Goal: Task Accomplishment & Management: Manage account settings

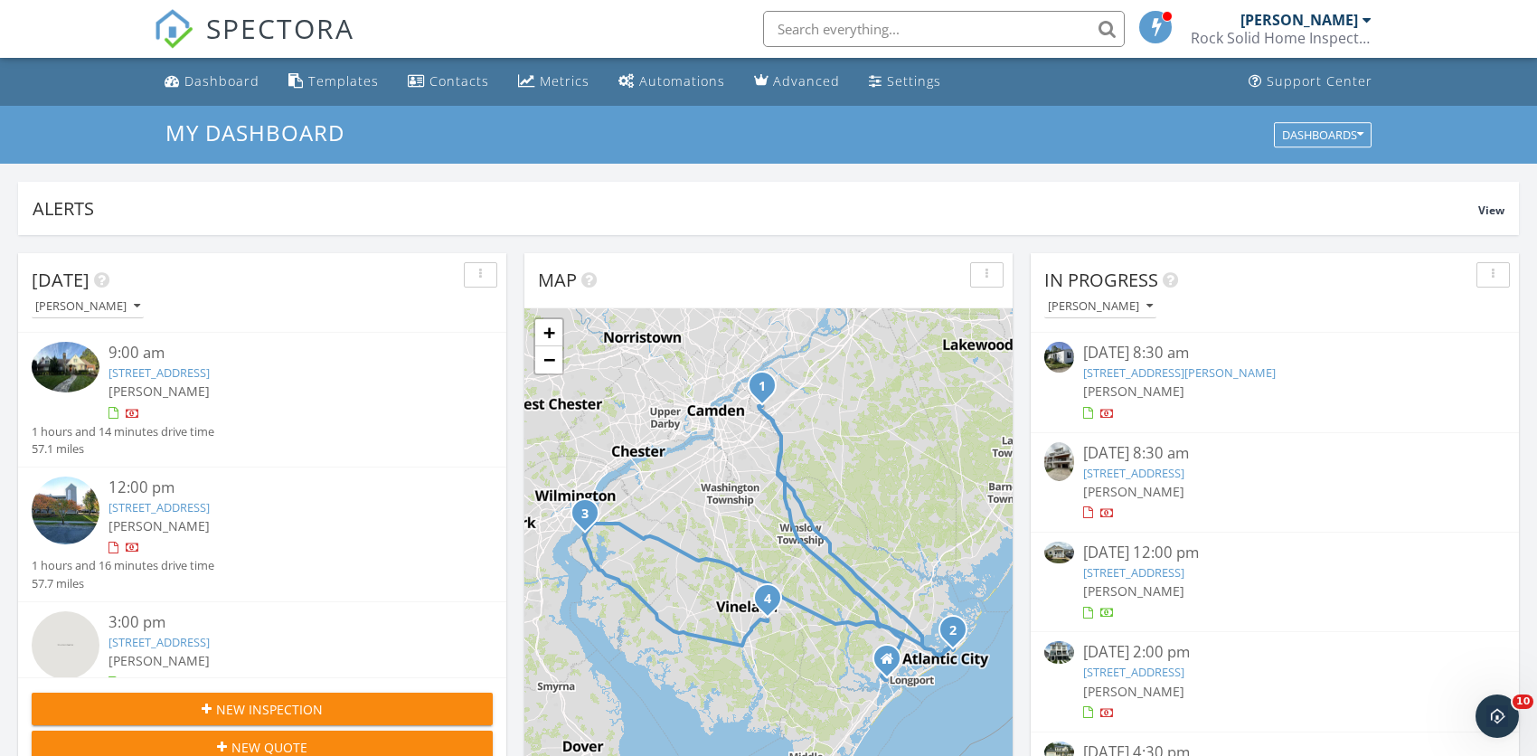
click at [1109, 465] on link "111 S Amherst Avenue , Ventnor City, NJ 08406" at bounding box center [1133, 473] width 101 height 16
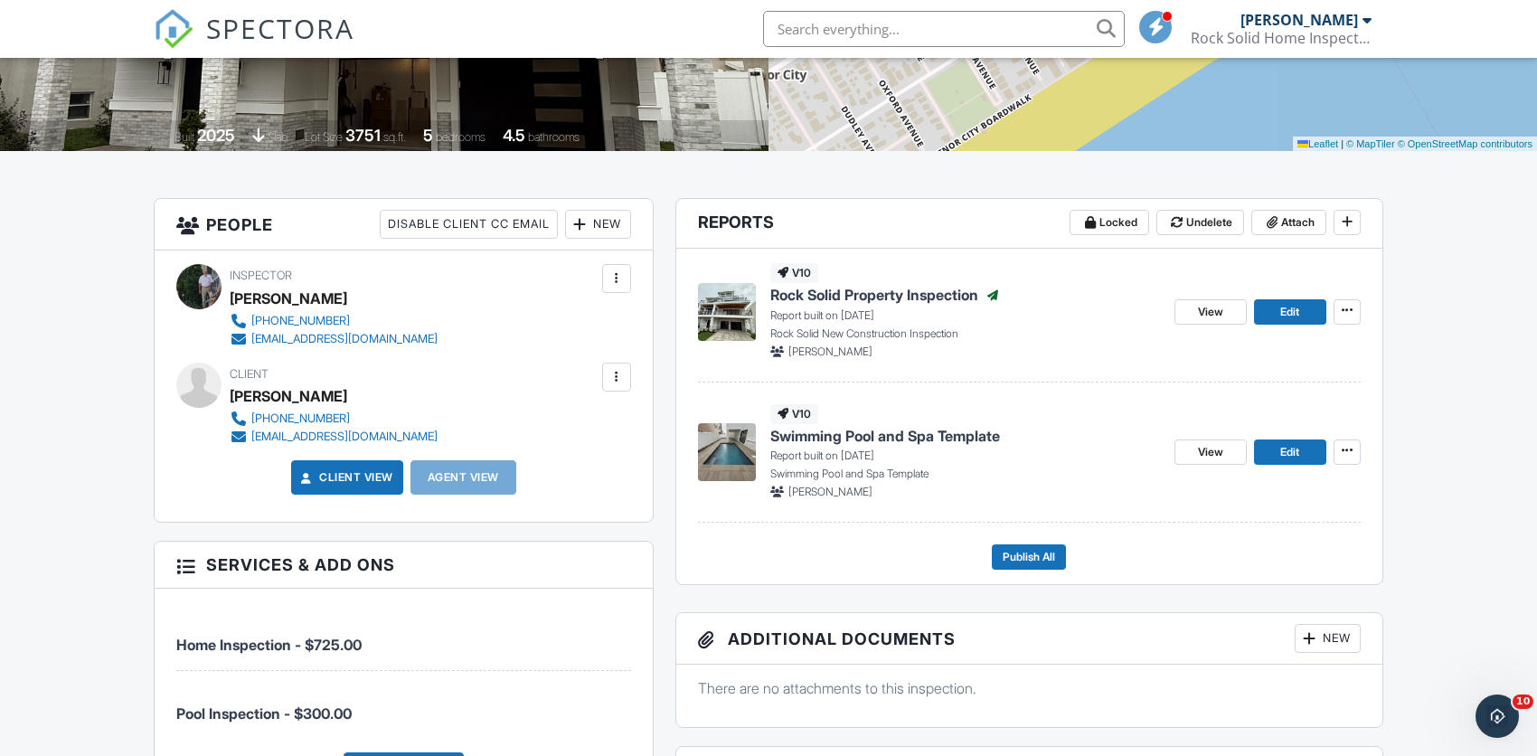
scroll to position [326, 0]
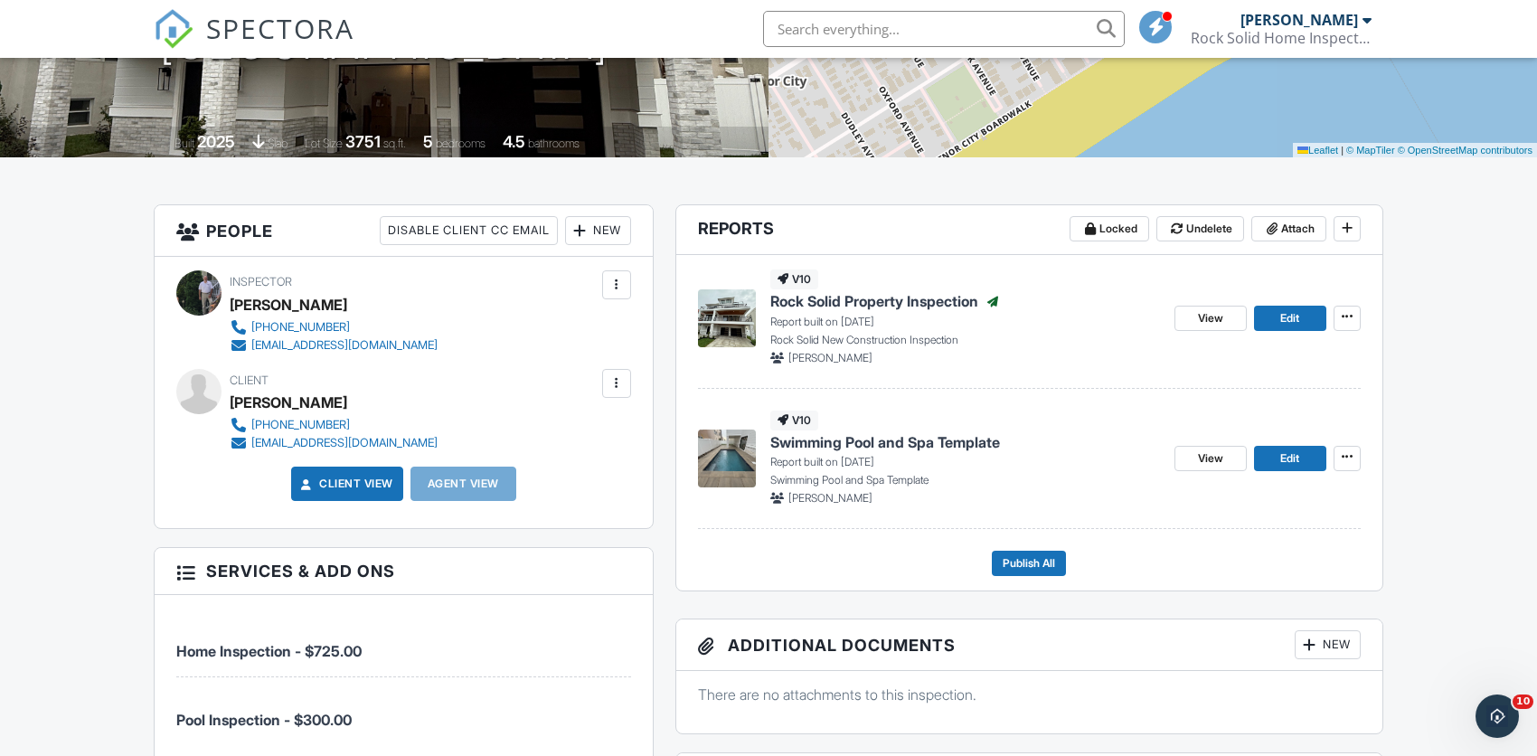
drag, startPoint x: 1544, startPoint y: 193, endPoint x: 1549, endPoint y: 278, distance: 85.1
click at [1202, 316] on span "View" at bounding box center [1210, 318] width 25 height 18
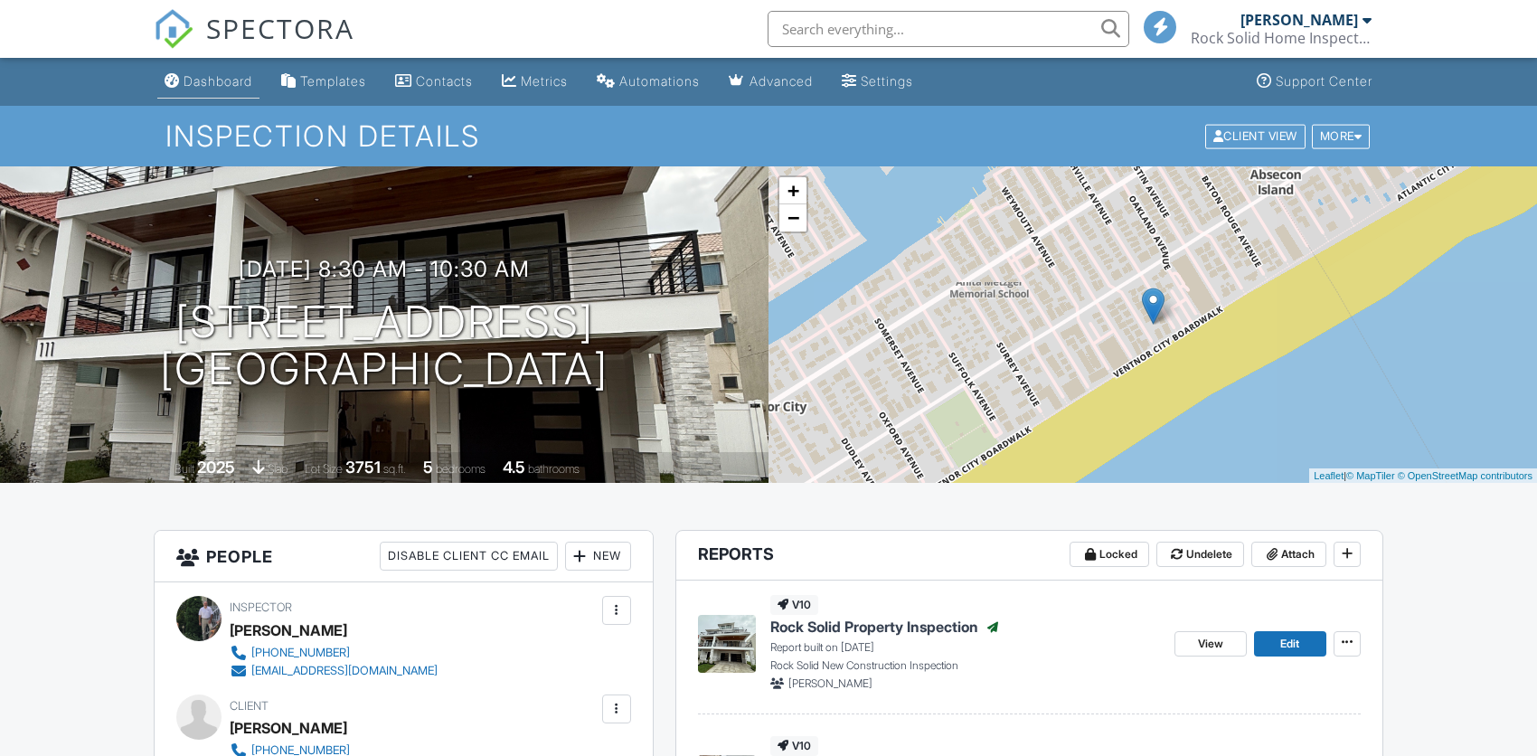
click at [225, 76] on div "Dashboard" at bounding box center [218, 80] width 69 height 15
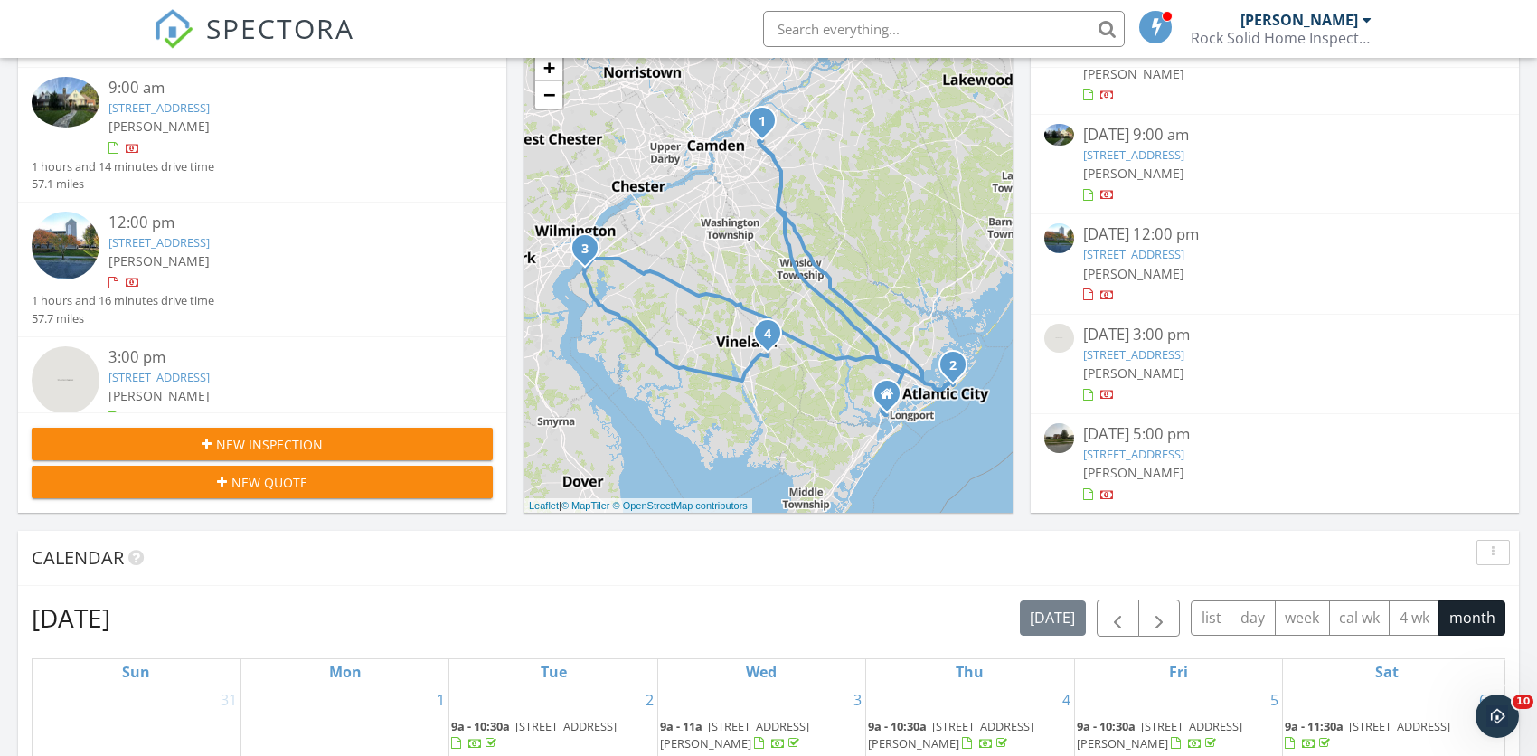
scroll to position [853, 0]
click at [1112, 454] on link "1781 Cobblestone Lane, Vineland, NJ 08361" at bounding box center [1133, 454] width 101 height 16
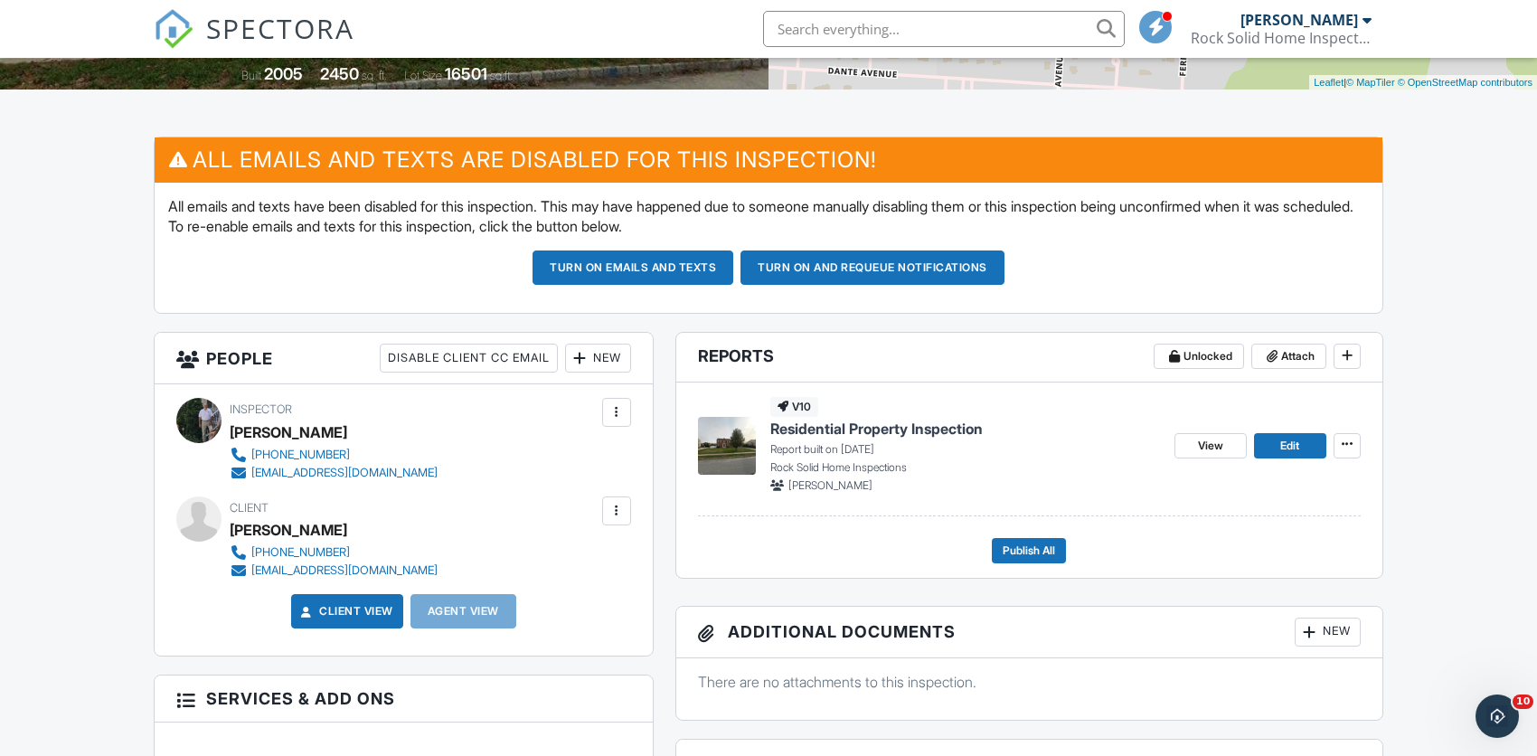
drag, startPoint x: 1549, startPoint y: 226, endPoint x: 1549, endPoint y: 341, distance: 114.8
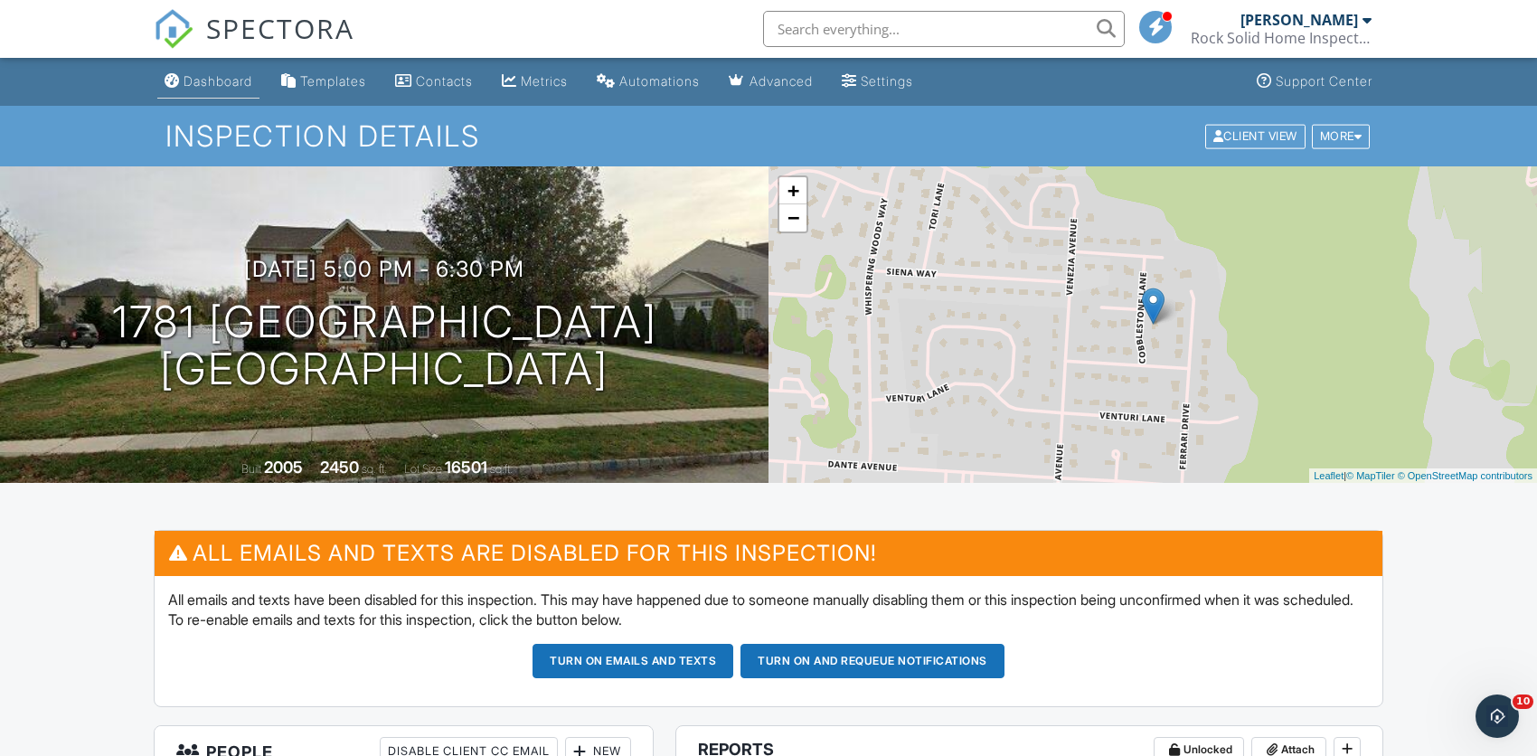
click at [224, 90] on link "Dashboard" at bounding box center [208, 81] width 102 height 33
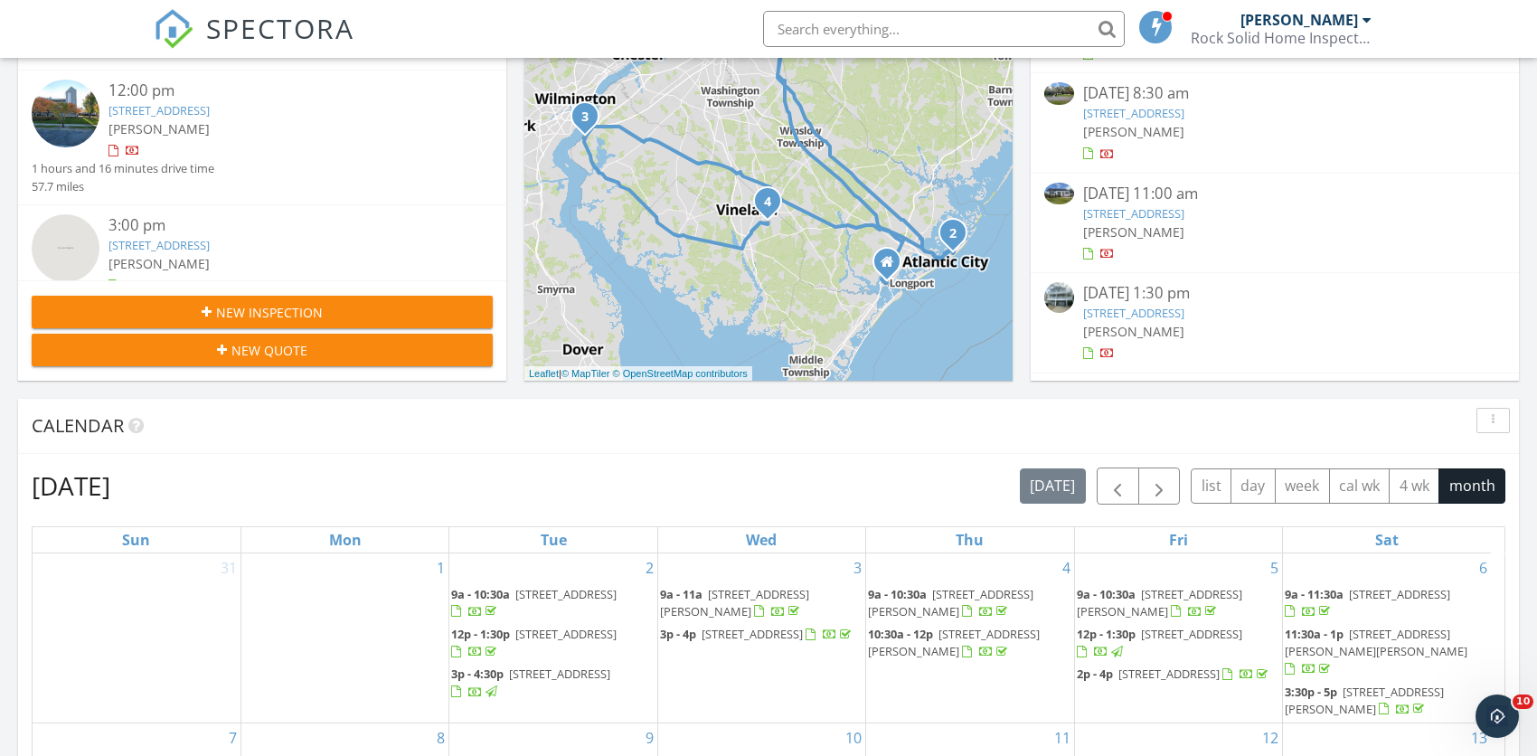
scroll to position [398, 0]
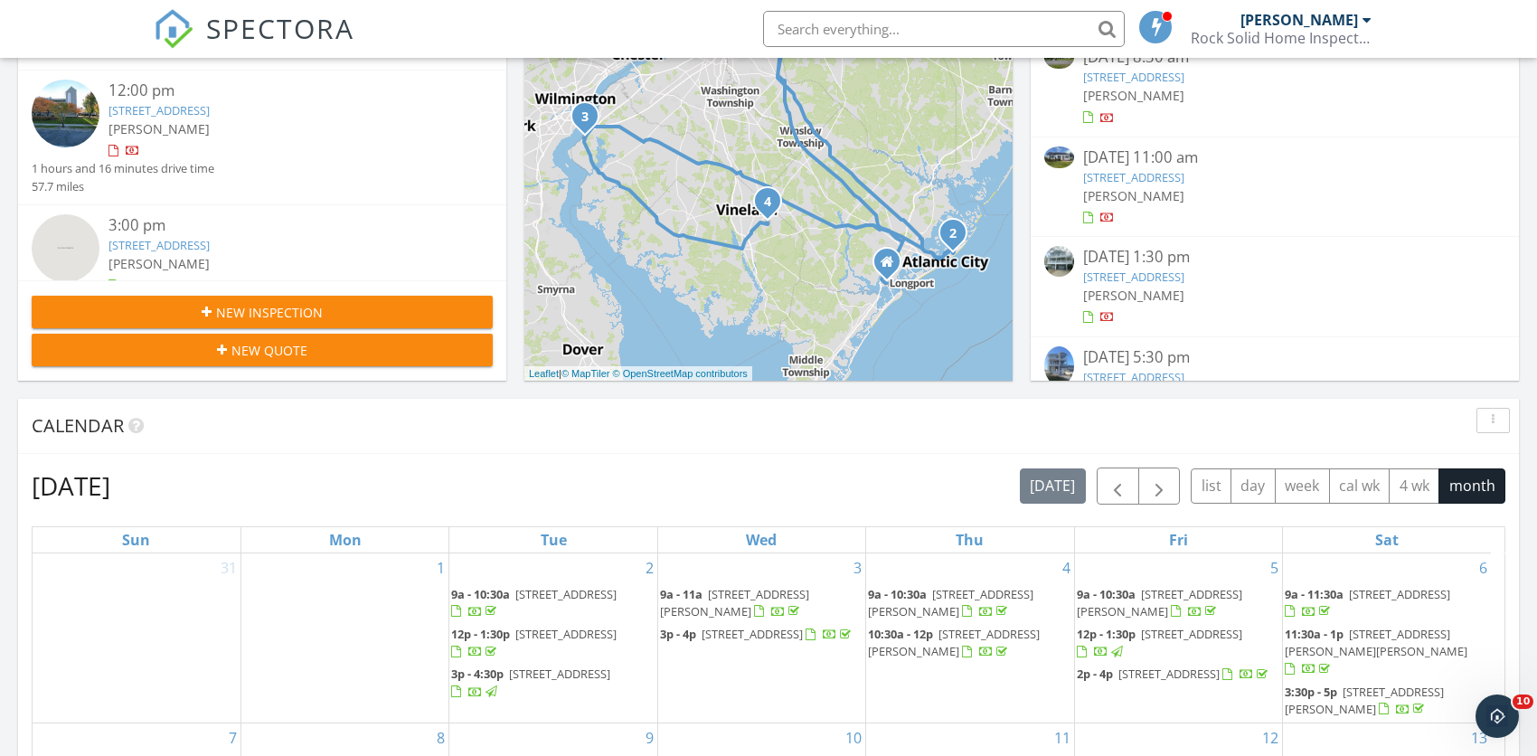
click at [1118, 264] on div "[DATE] 1:30 pm" at bounding box center [1275, 257] width 384 height 23
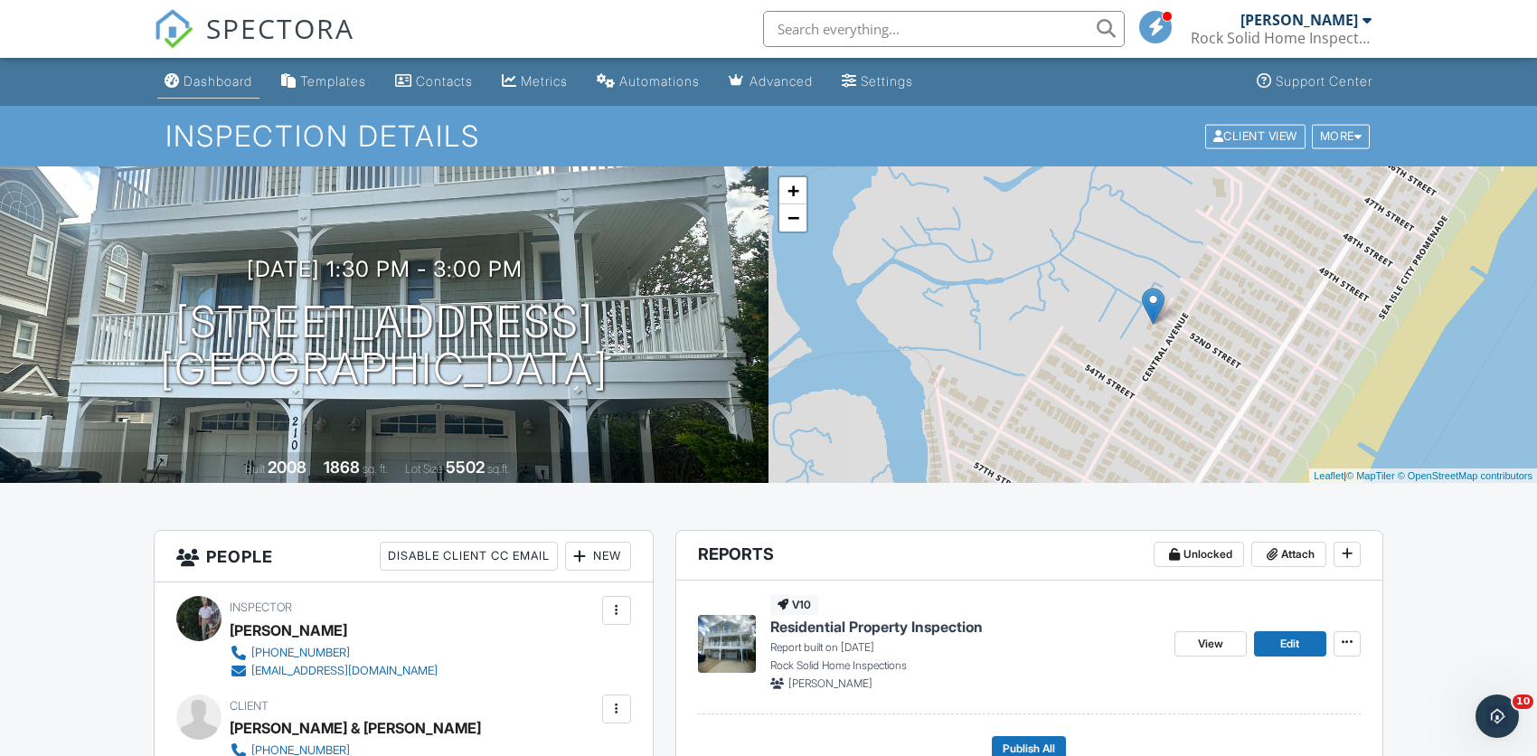
click at [206, 87] on div "Dashboard" at bounding box center [218, 80] width 69 height 15
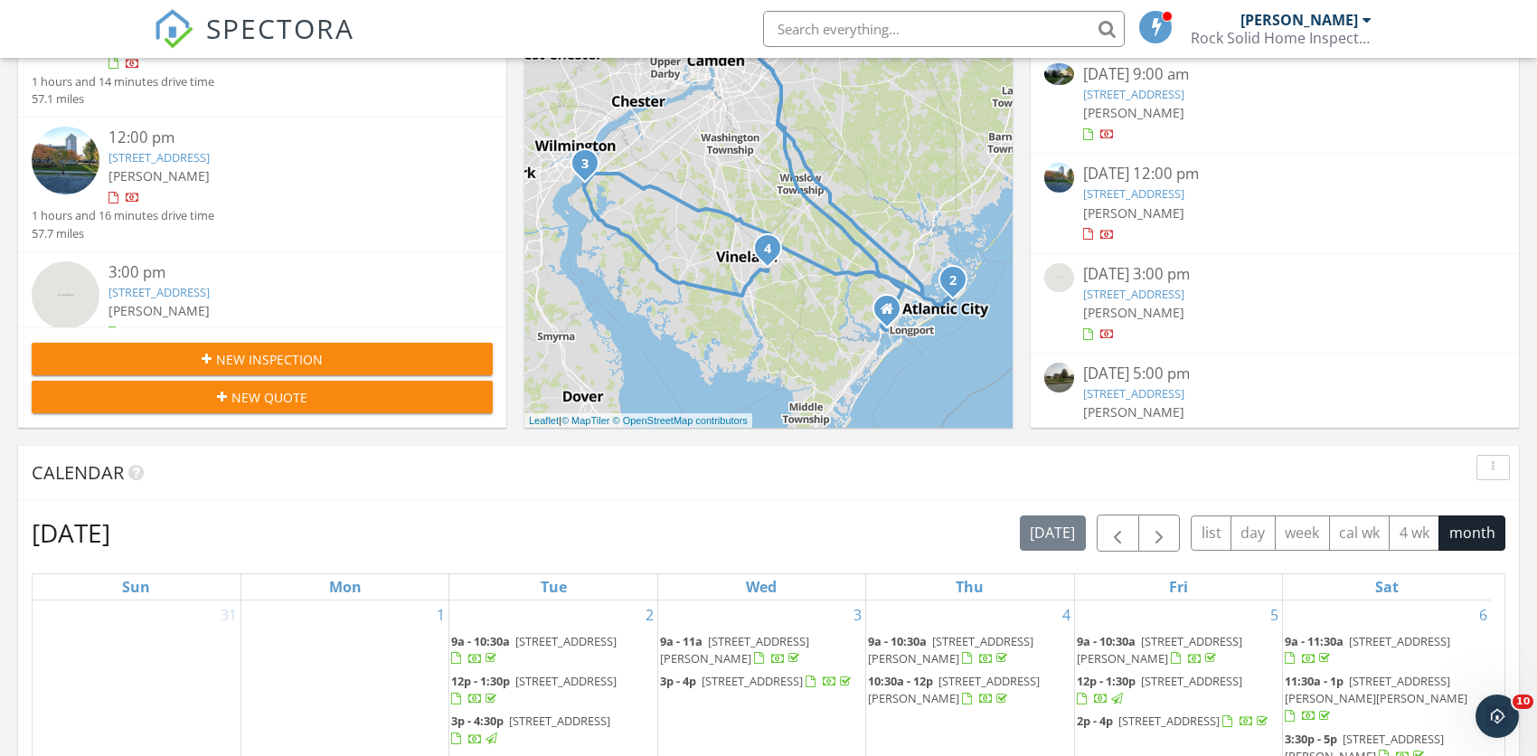
scroll to position [829, 0]
click at [1137, 191] on link "4800 Harbor Beach Blvd 6103, Brigantine, NJ 08203" at bounding box center [1133, 192] width 101 height 16
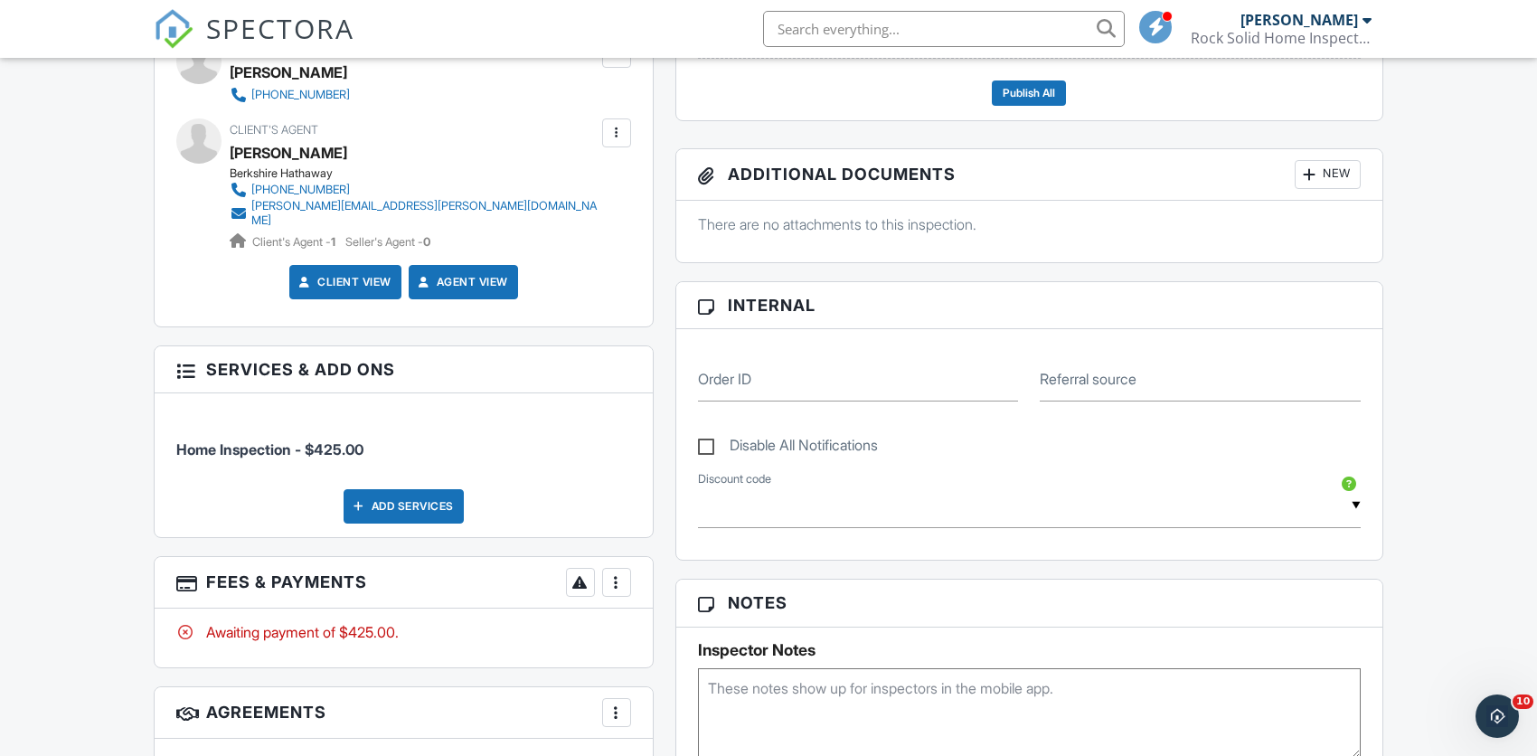
drag, startPoint x: 1539, startPoint y: 117, endPoint x: 1496, endPoint y: 330, distance: 217.6
click at [1496, 330] on html "SPECTORA Joseph Craddock Rock Solid Home Inspections, LLC Role: Inspector Chang…" at bounding box center [768, 526] width 1537 height 2365
click at [704, 446] on label "Disable All Notifications" at bounding box center [788, 448] width 180 height 23
click at [704, 442] on input "Disable All Notifications" at bounding box center [704, 436] width 12 height 12
checkbox input "true"
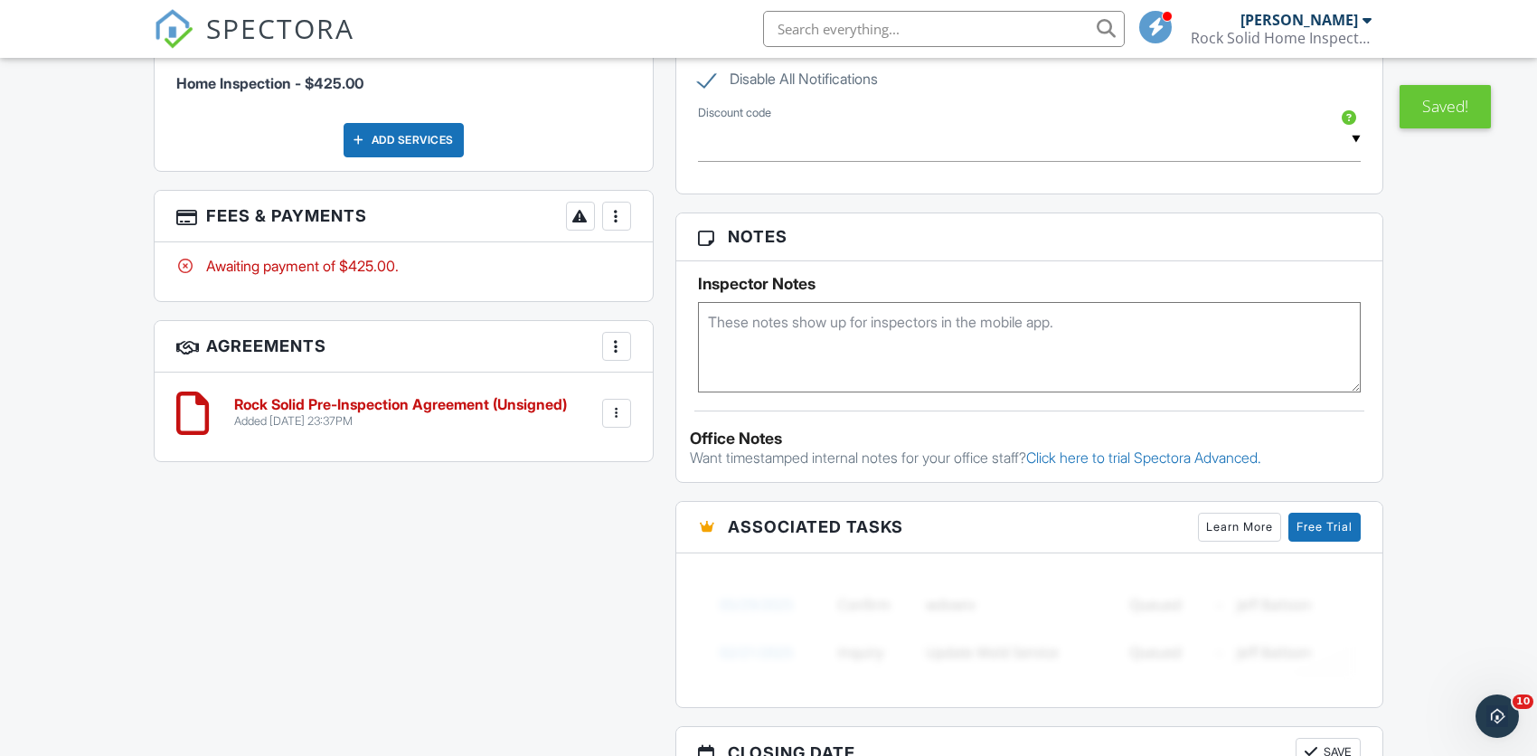
scroll to position [1243, 0]
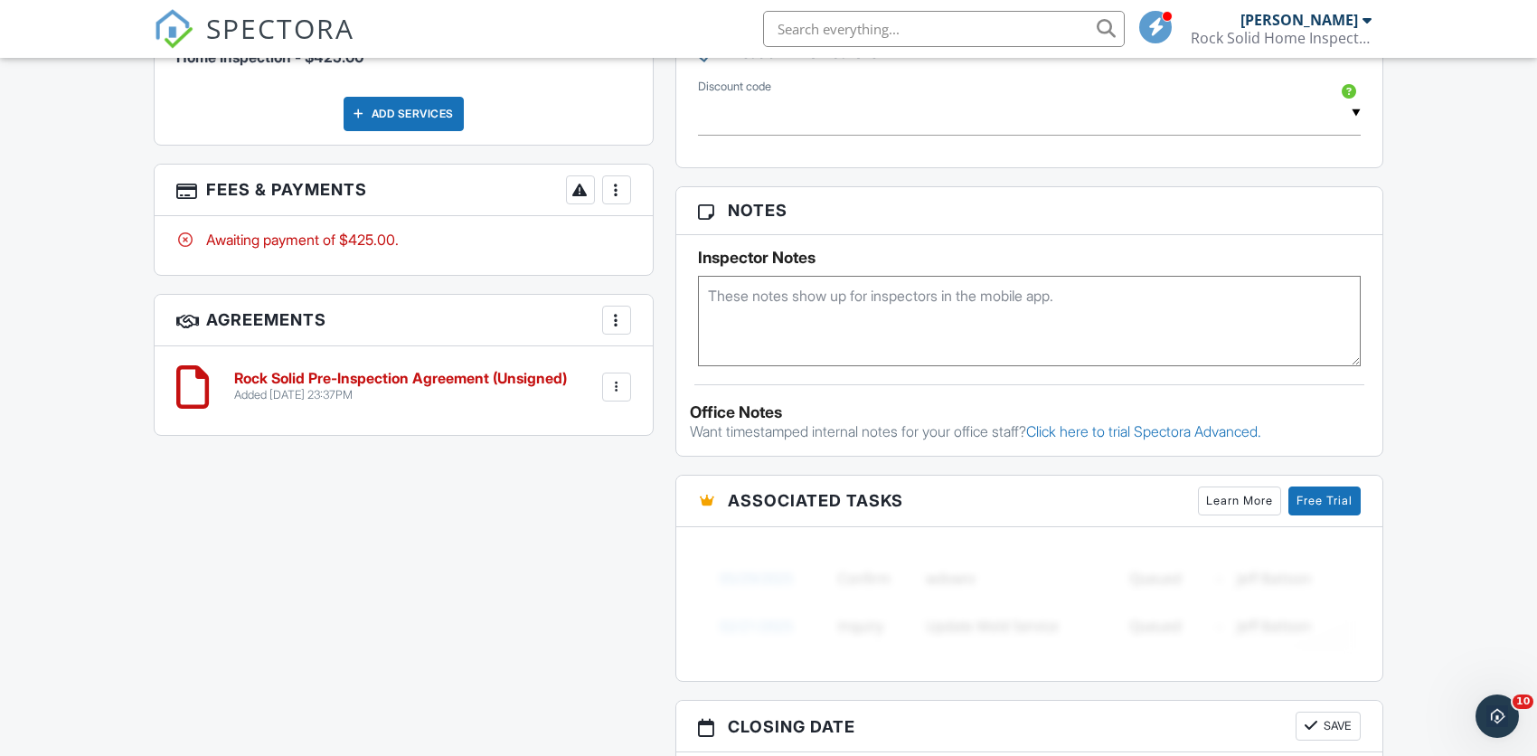
click at [388, 371] on h6 "Rock Solid Pre-Inspection Agreement (Unsigned)" at bounding box center [400, 379] width 333 height 16
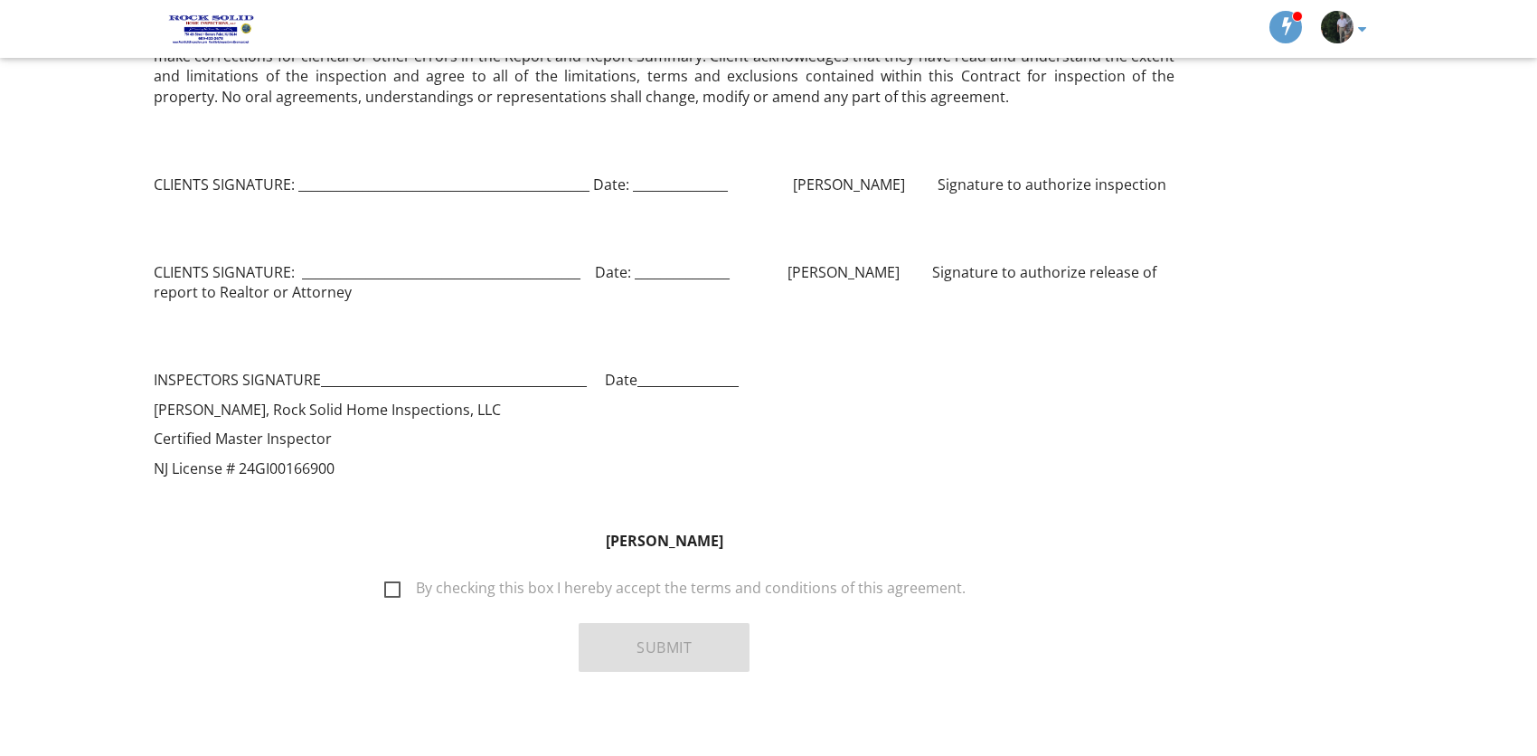
scroll to position [2370, 0]
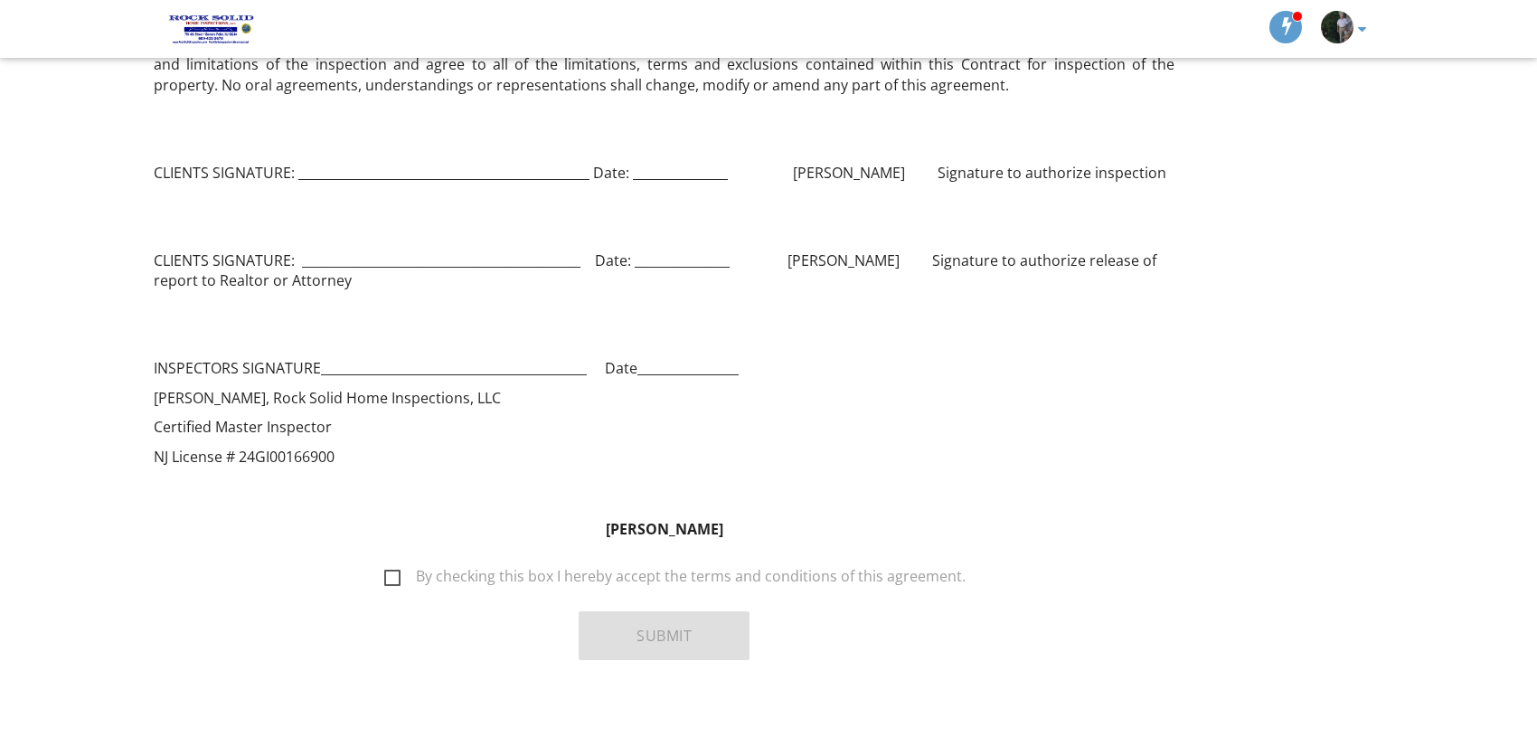
click at [399, 577] on label "By checking this box I hereby accept the terms and conditions of this agreement." at bounding box center [674, 579] width 581 height 23
click at [385, 573] on input "By checking this box I hereby accept the terms and conditions of this agreement." at bounding box center [379, 568] width 12 height 12
checkbox input "true"
click at [657, 640] on button "Submit" at bounding box center [664, 635] width 171 height 49
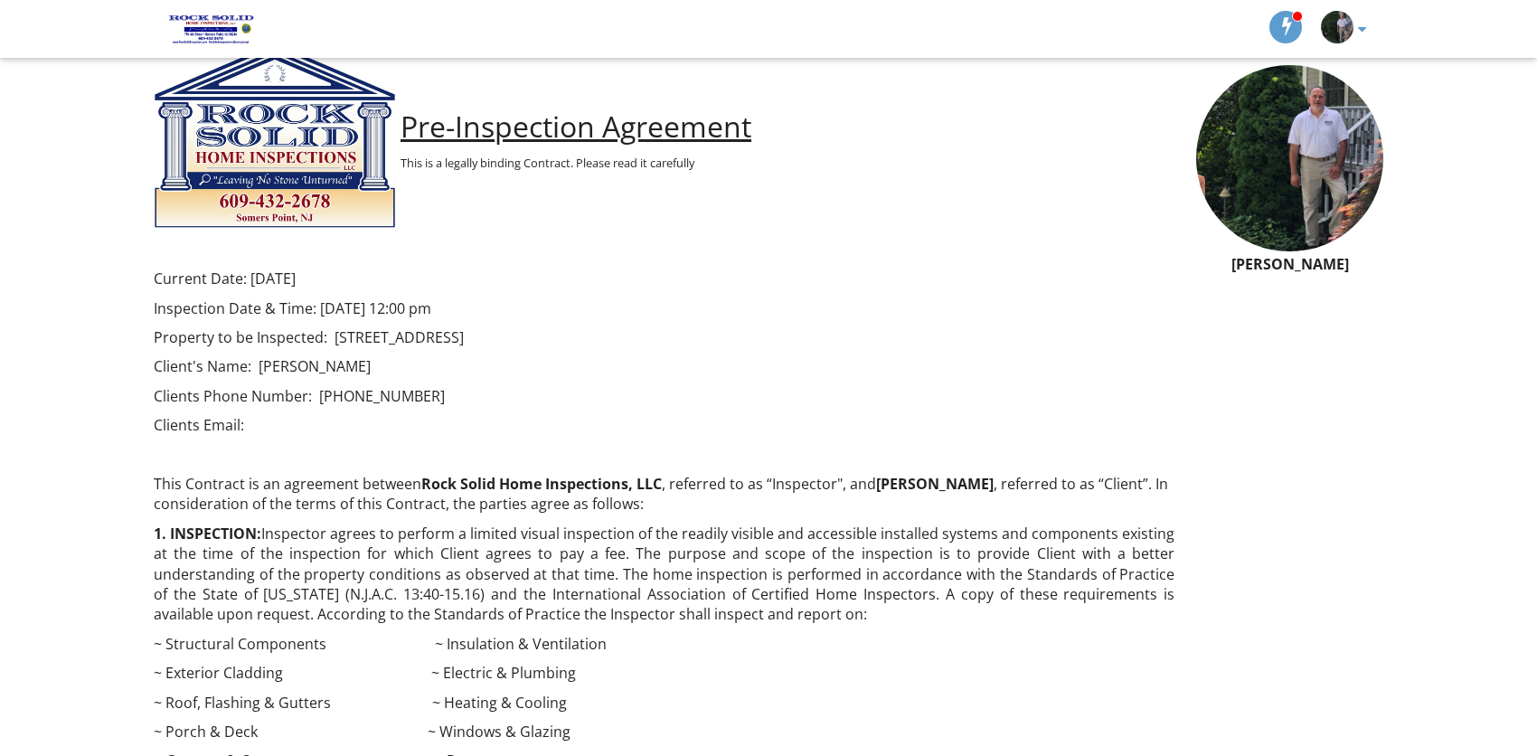
scroll to position [0, 0]
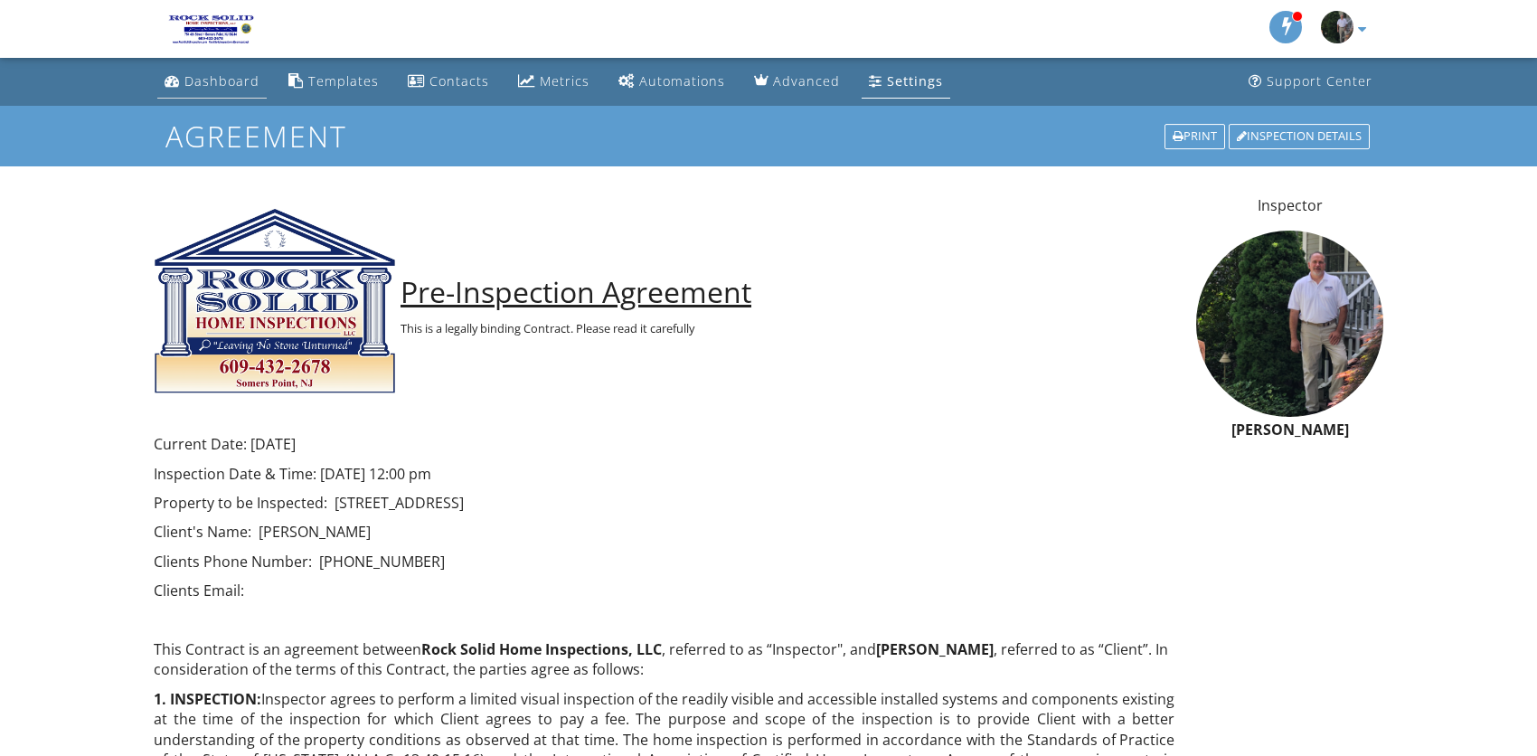
click at [218, 81] on div "Dashboard" at bounding box center [221, 80] width 75 height 17
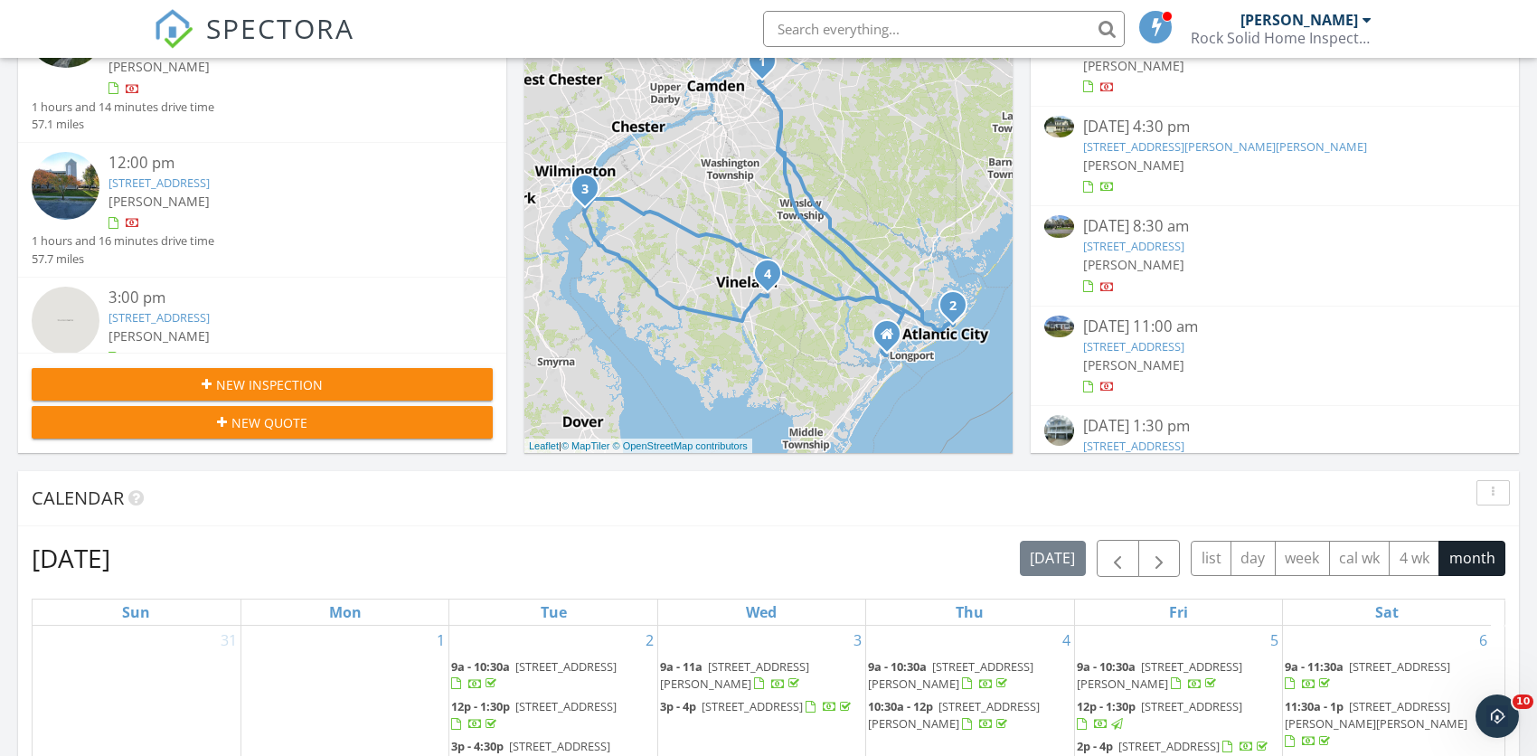
scroll to position [398, 0]
click at [1130, 335] on div "09/26/25 1:30 pm" at bounding box center [1275, 329] width 384 height 23
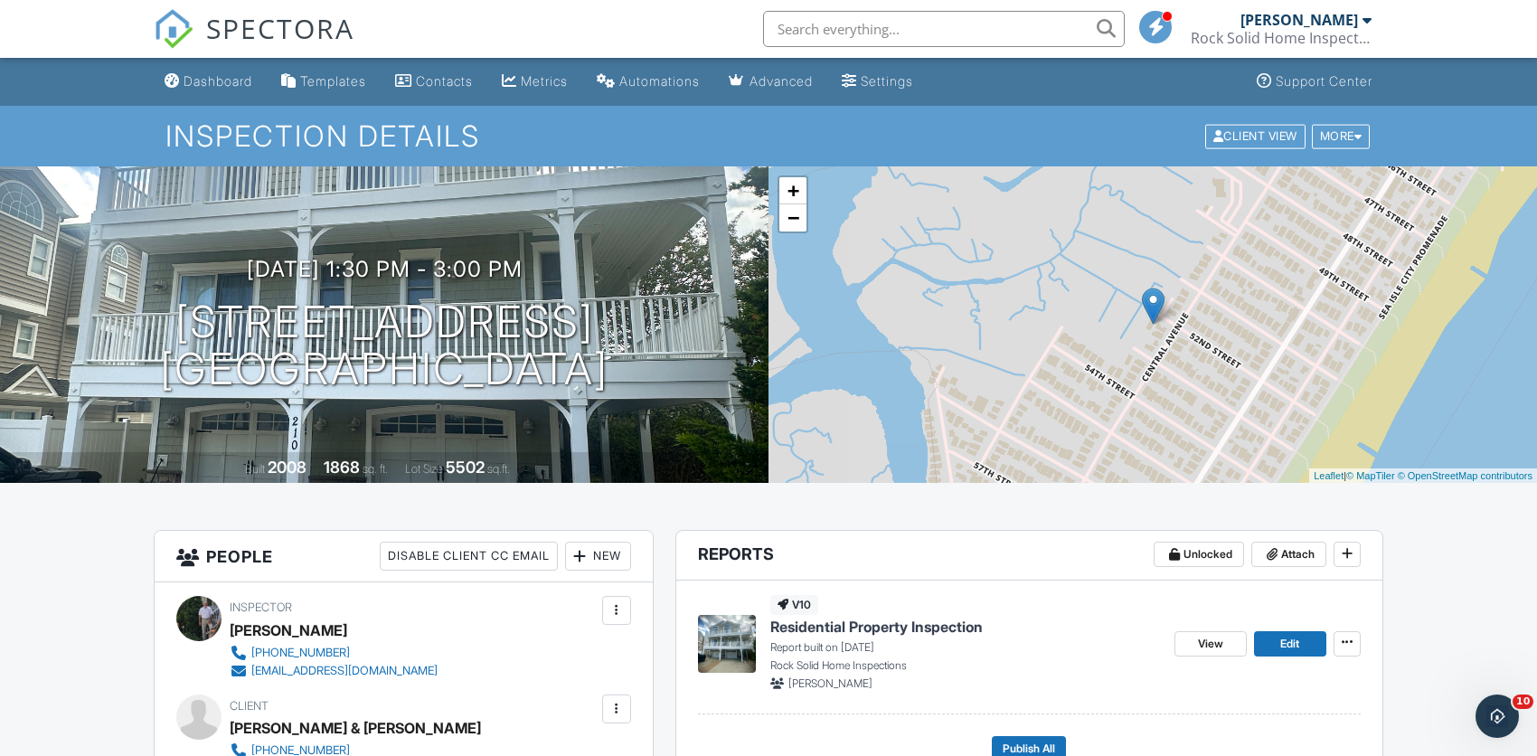
click at [198, 80] on div "Dashboard" at bounding box center [218, 80] width 69 height 15
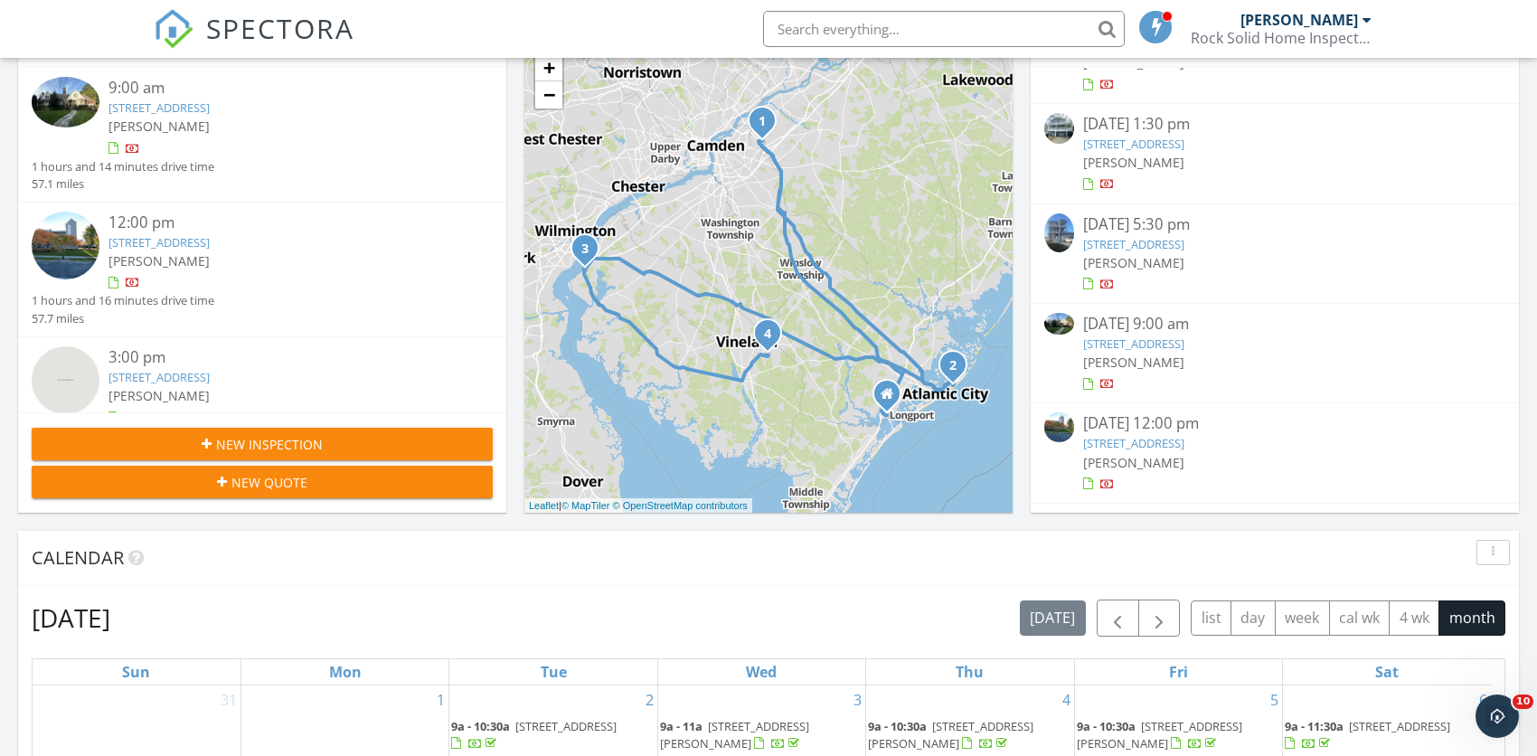
scroll to position [699, 0]
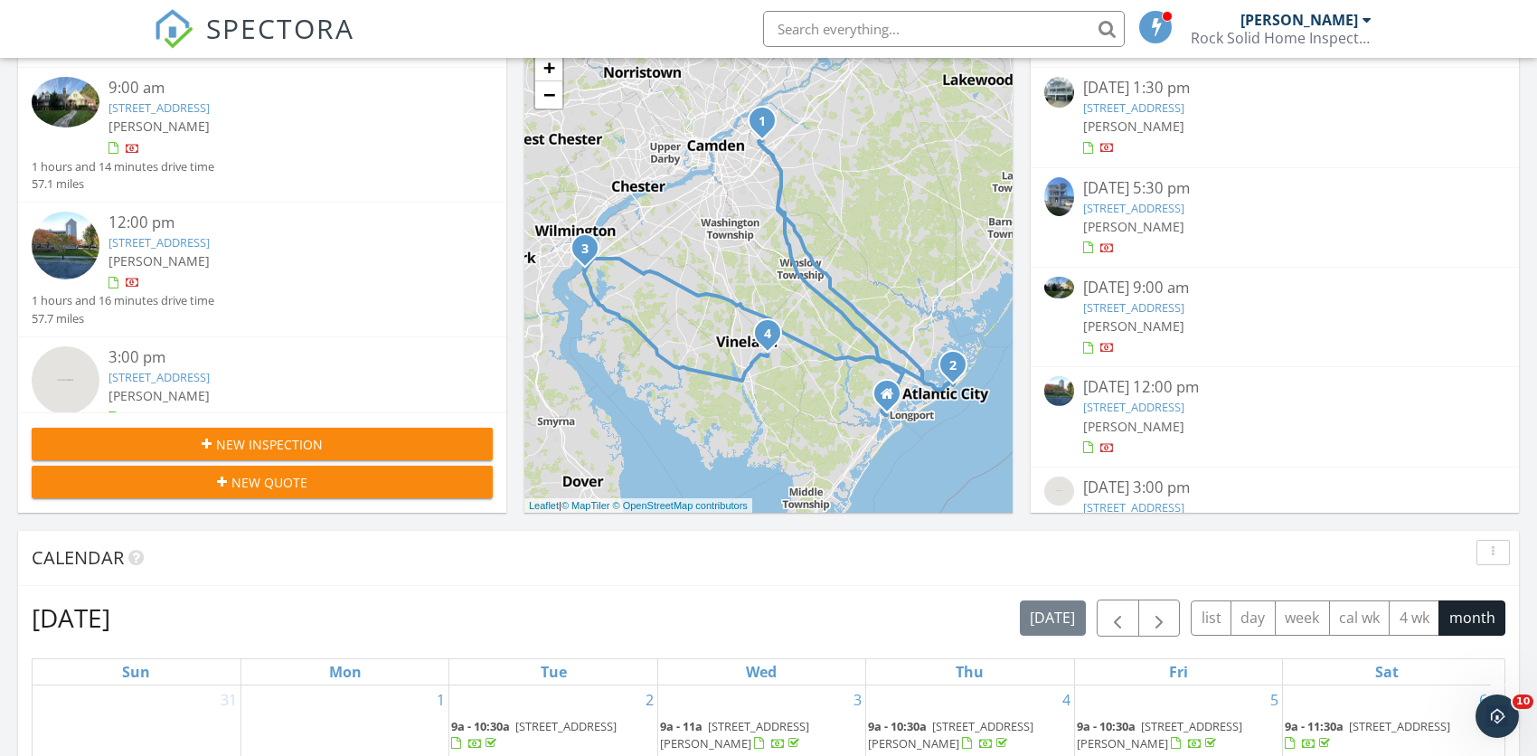
click at [1122, 297] on div "09/27/25 9:00 am" at bounding box center [1275, 288] width 384 height 23
click at [1122, 297] on div "[DATE] 9:00 am" at bounding box center [1275, 288] width 384 height 23
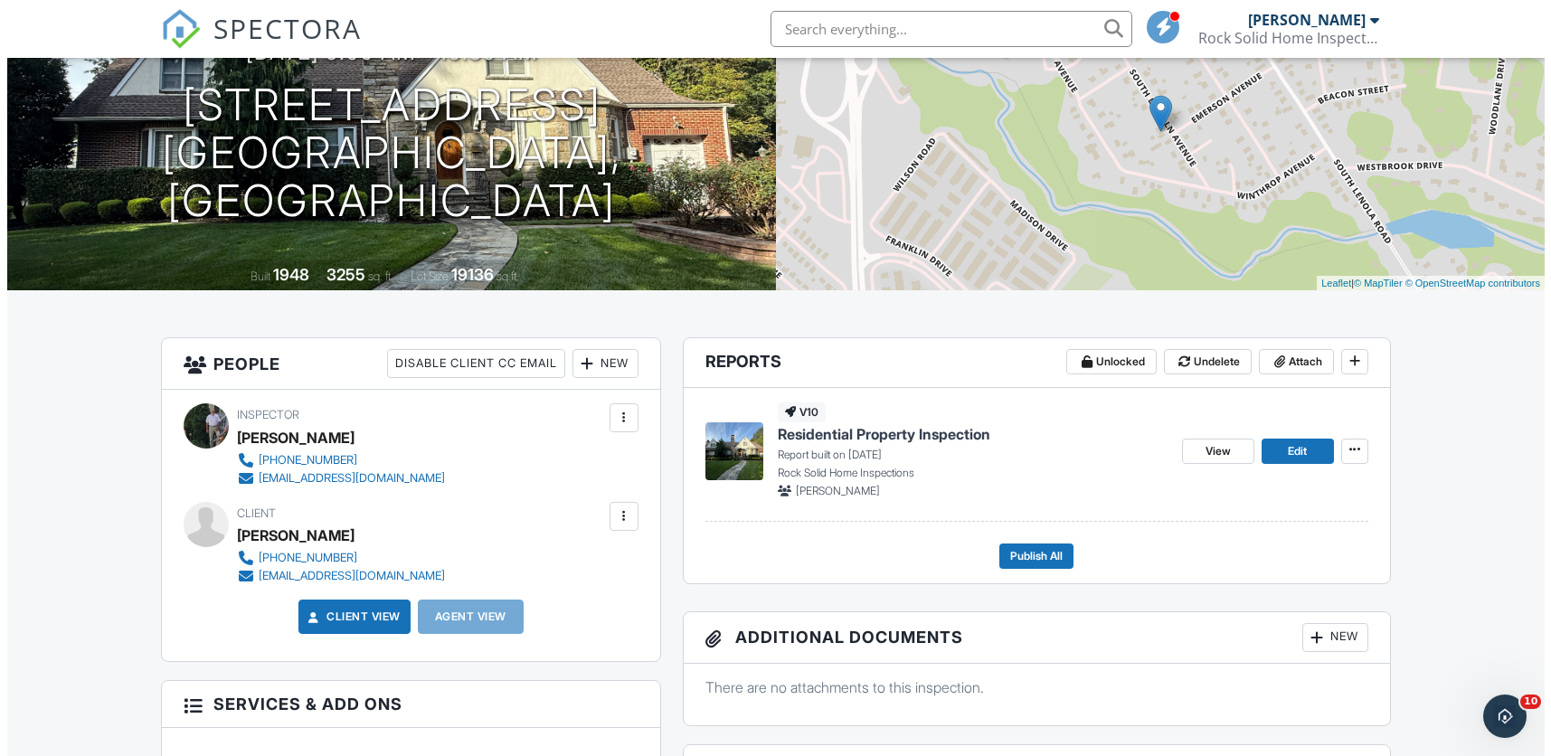
scroll to position [265, 0]
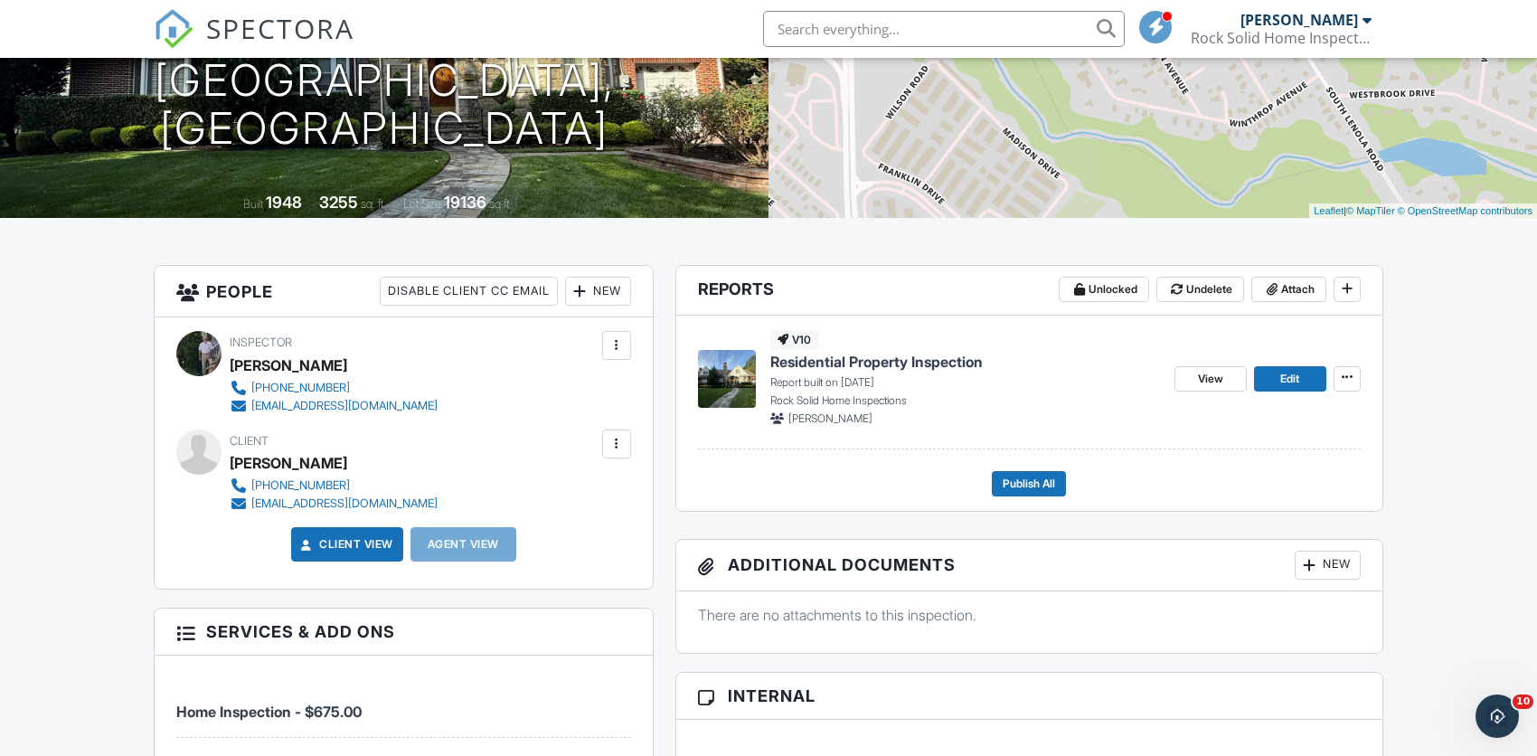
click at [599, 295] on div "New" at bounding box center [598, 291] width 66 height 29
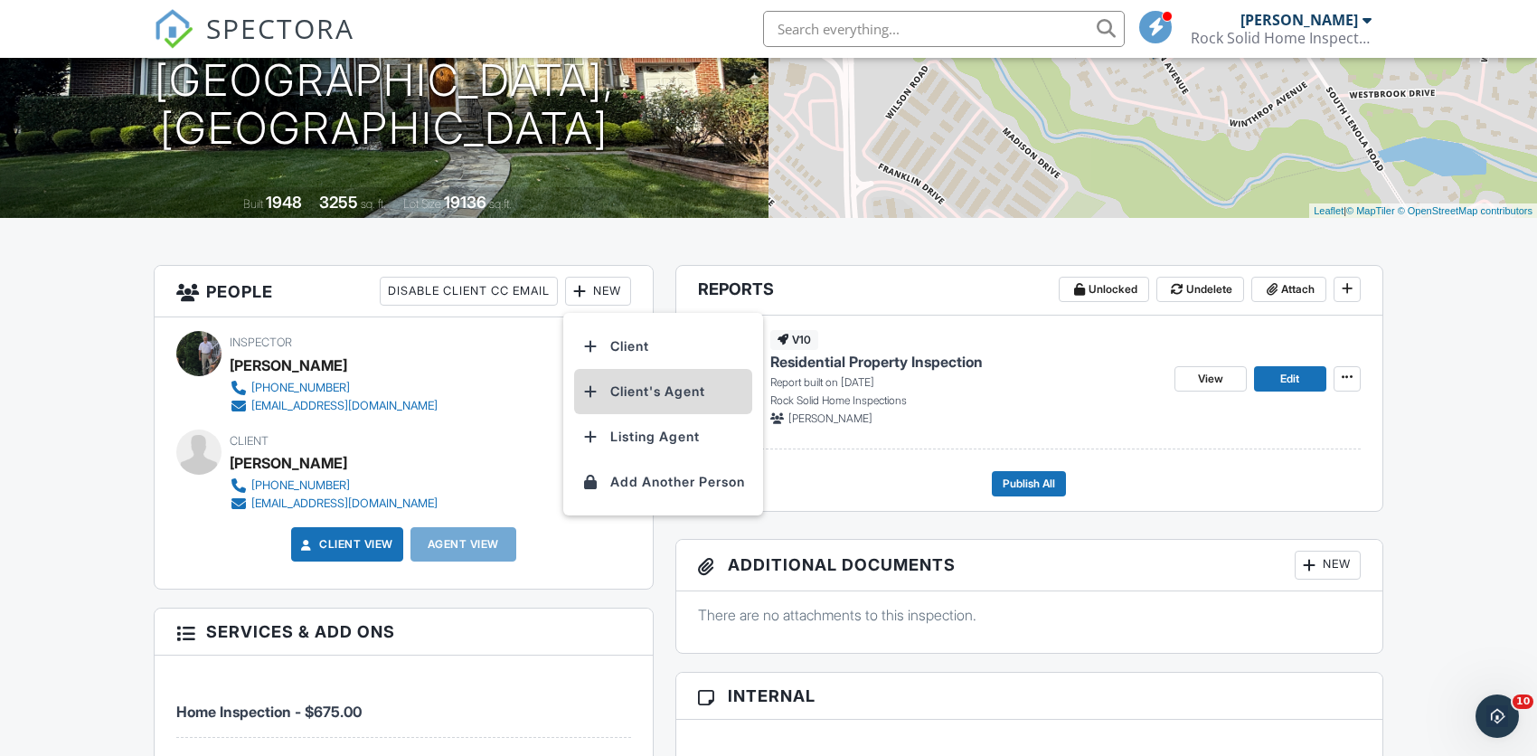
click at [639, 389] on li "Client's Agent" at bounding box center [663, 391] width 178 height 45
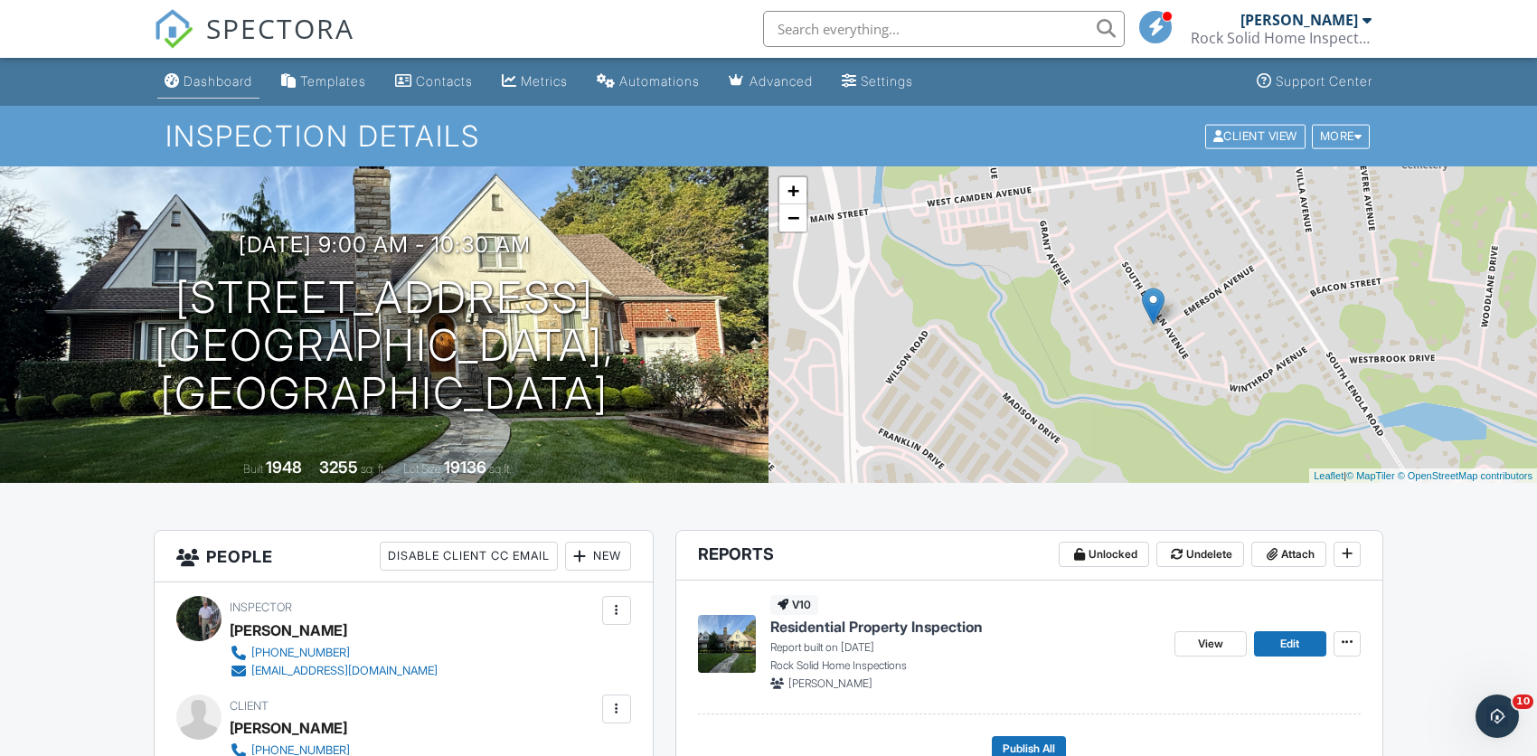
click at [200, 78] on div "Dashboard" at bounding box center [218, 80] width 69 height 15
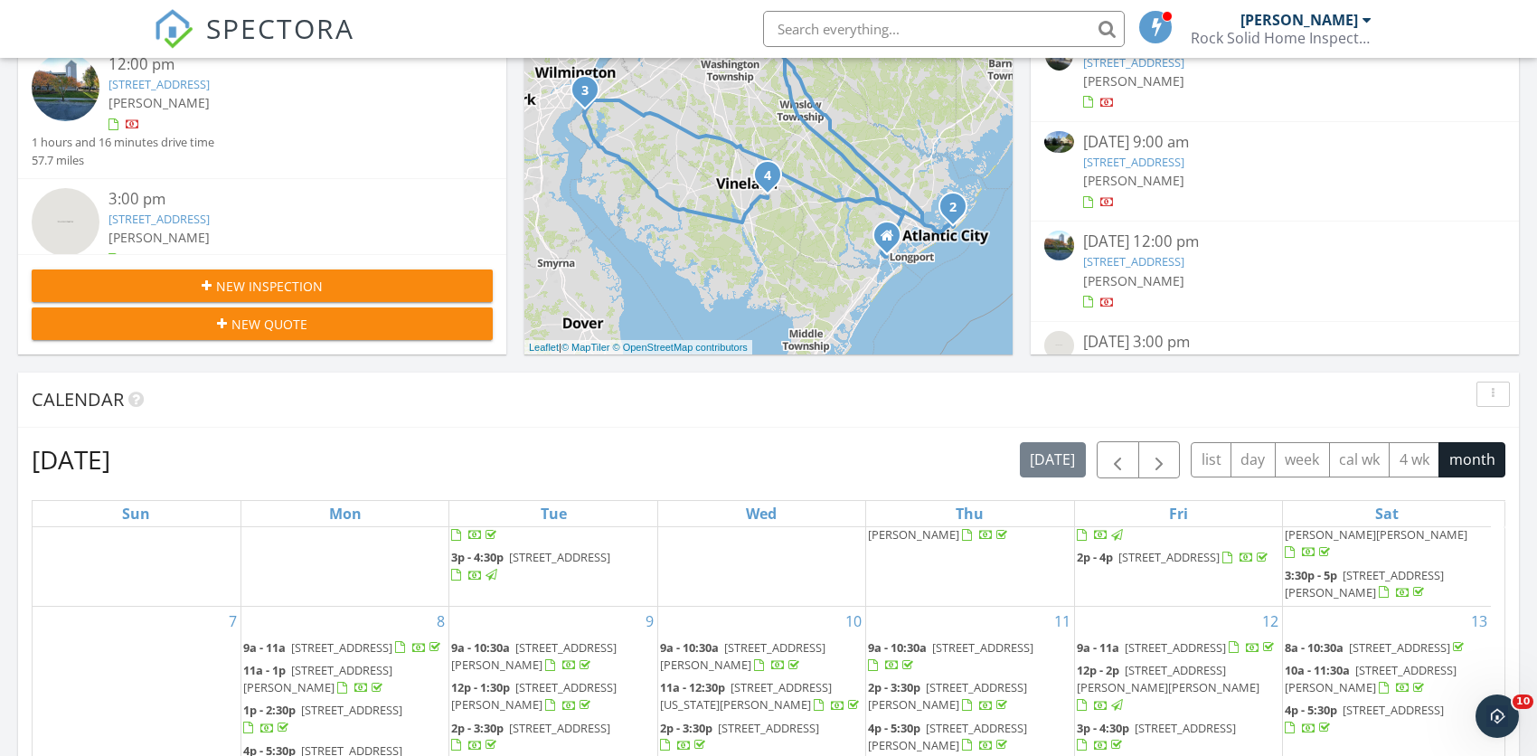
scroll to position [735, 0]
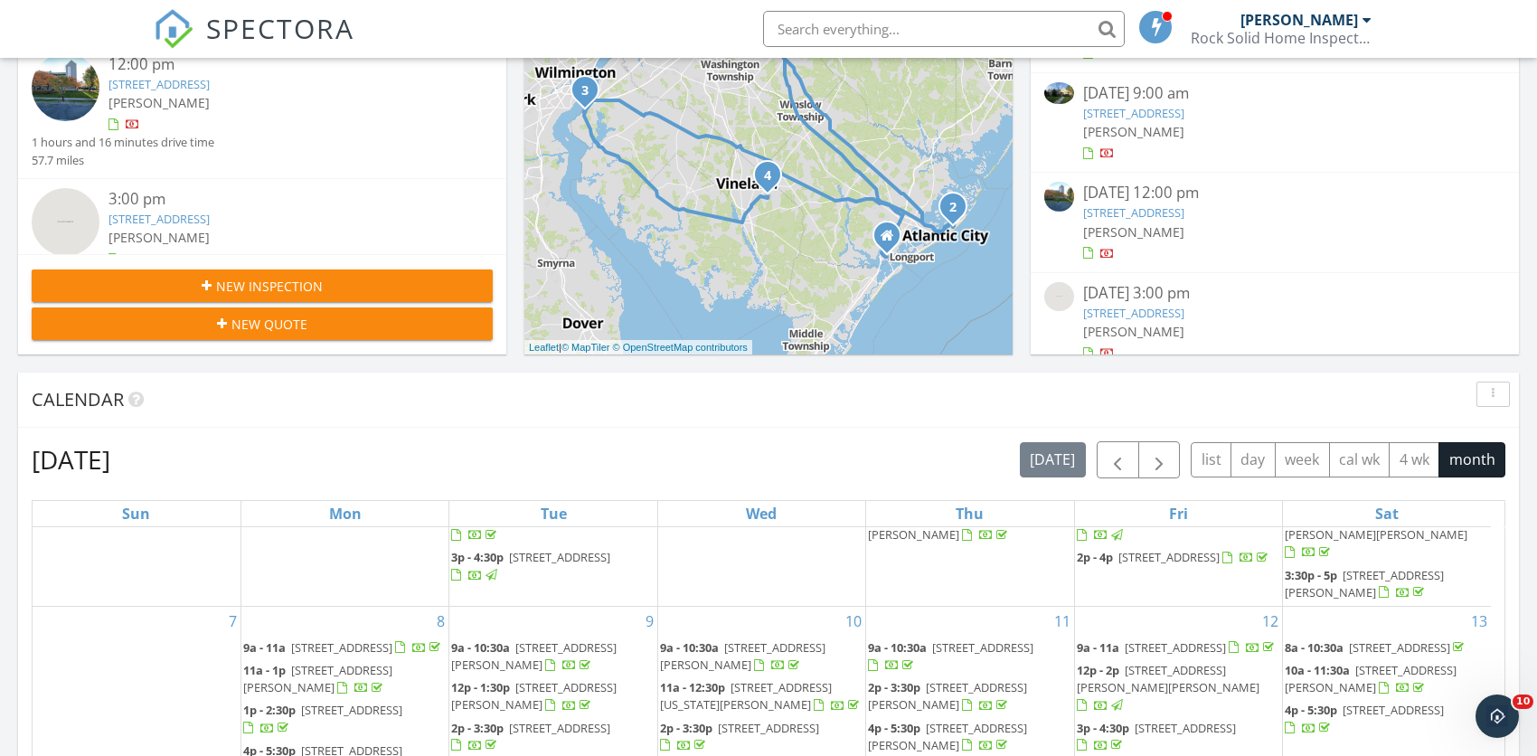
click at [1184, 216] on link "4800 Harbor Beach Blvd 6103, Brigantine, NJ 08203" at bounding box center [1133, 212] width 101 height 16
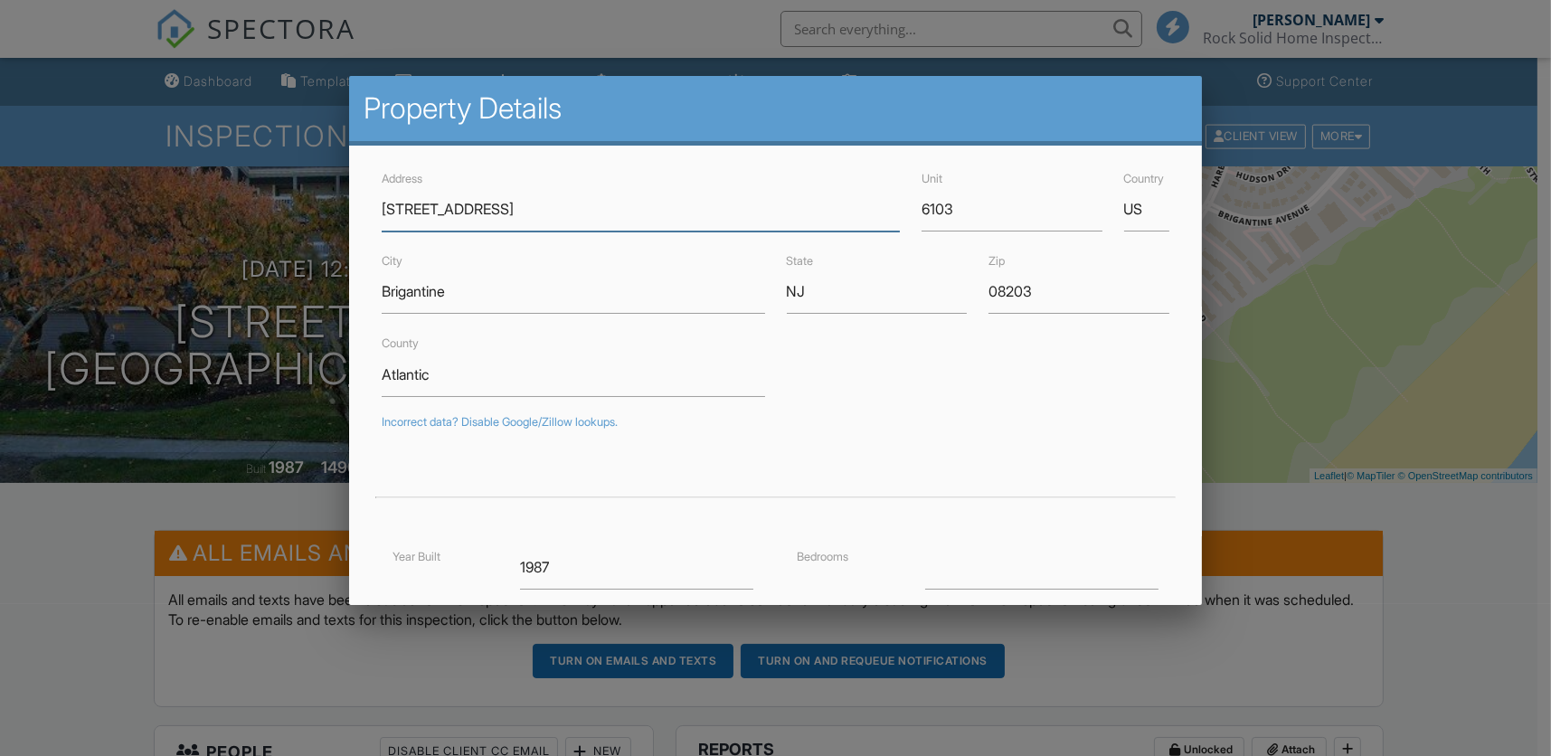
click at [591, 215] on input "4800 Harbor Beach Blvd" at bounding box center [641, 209] width 518 height 44
type input "4800 Harbor Beach Boulevard"
type input "39.3840501"
type input "-74.3994312"
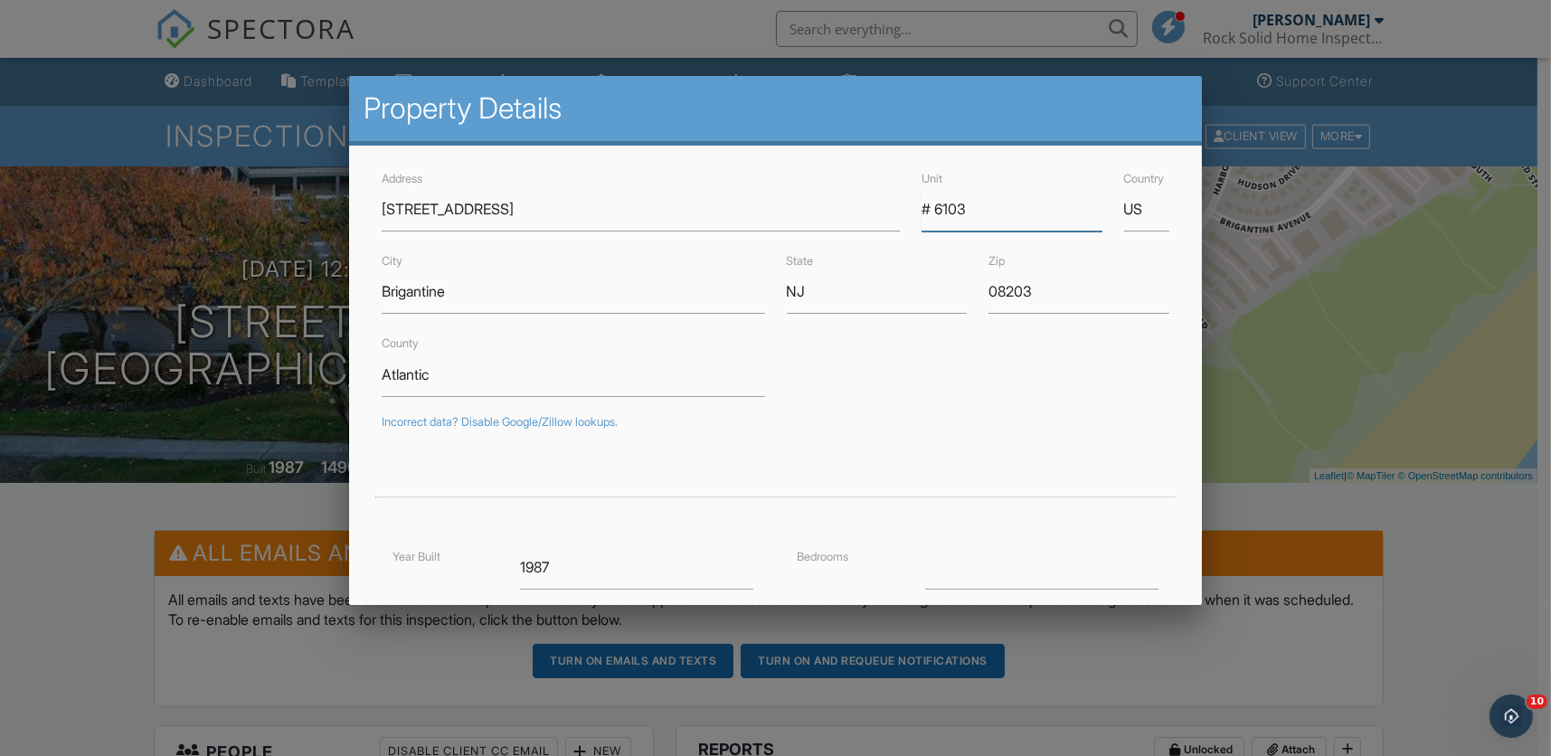
type input "# 6103"
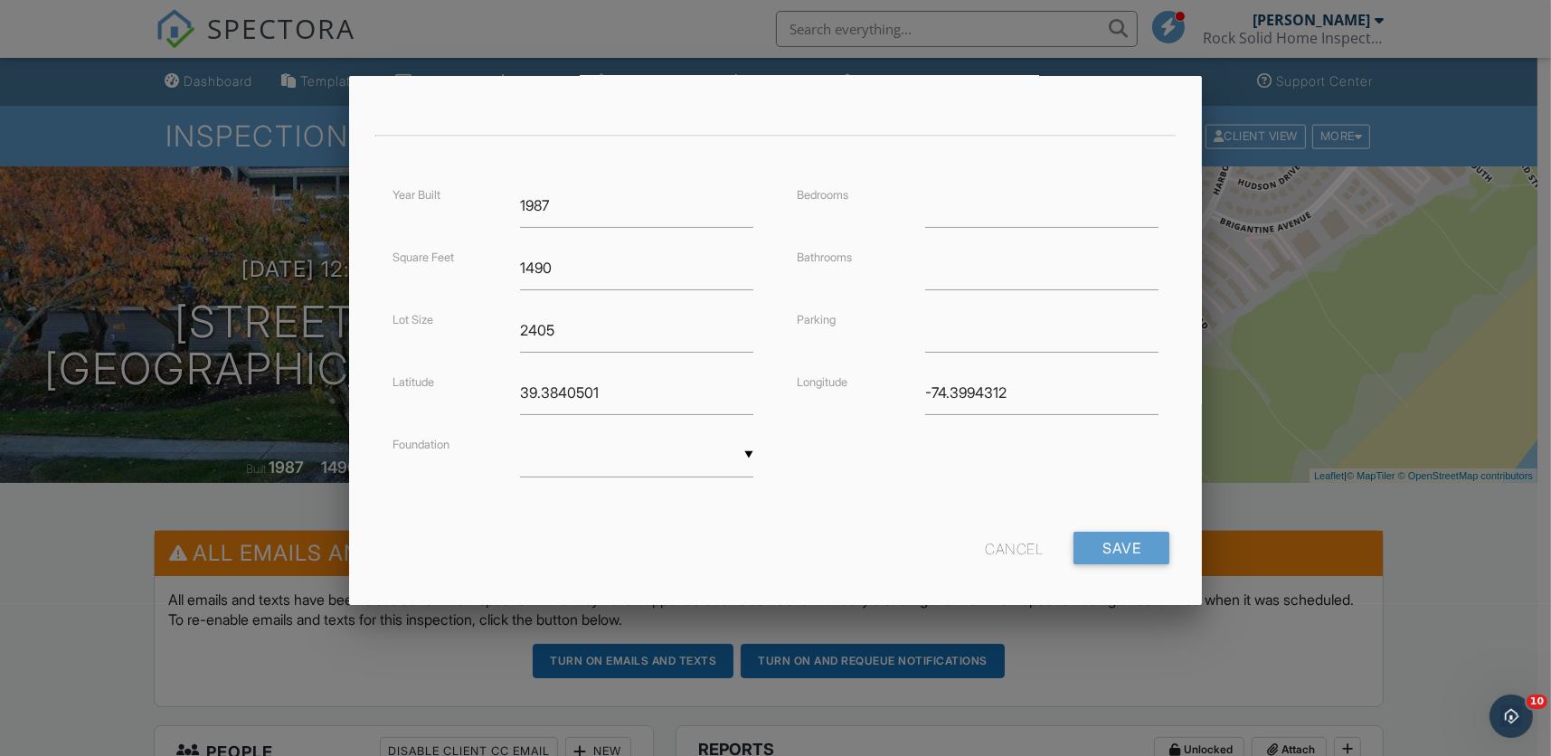
scroll to position [373, 0]
click at [1101, 545] on input "Save" at bounding box center [1121, 537] width 96 height 33
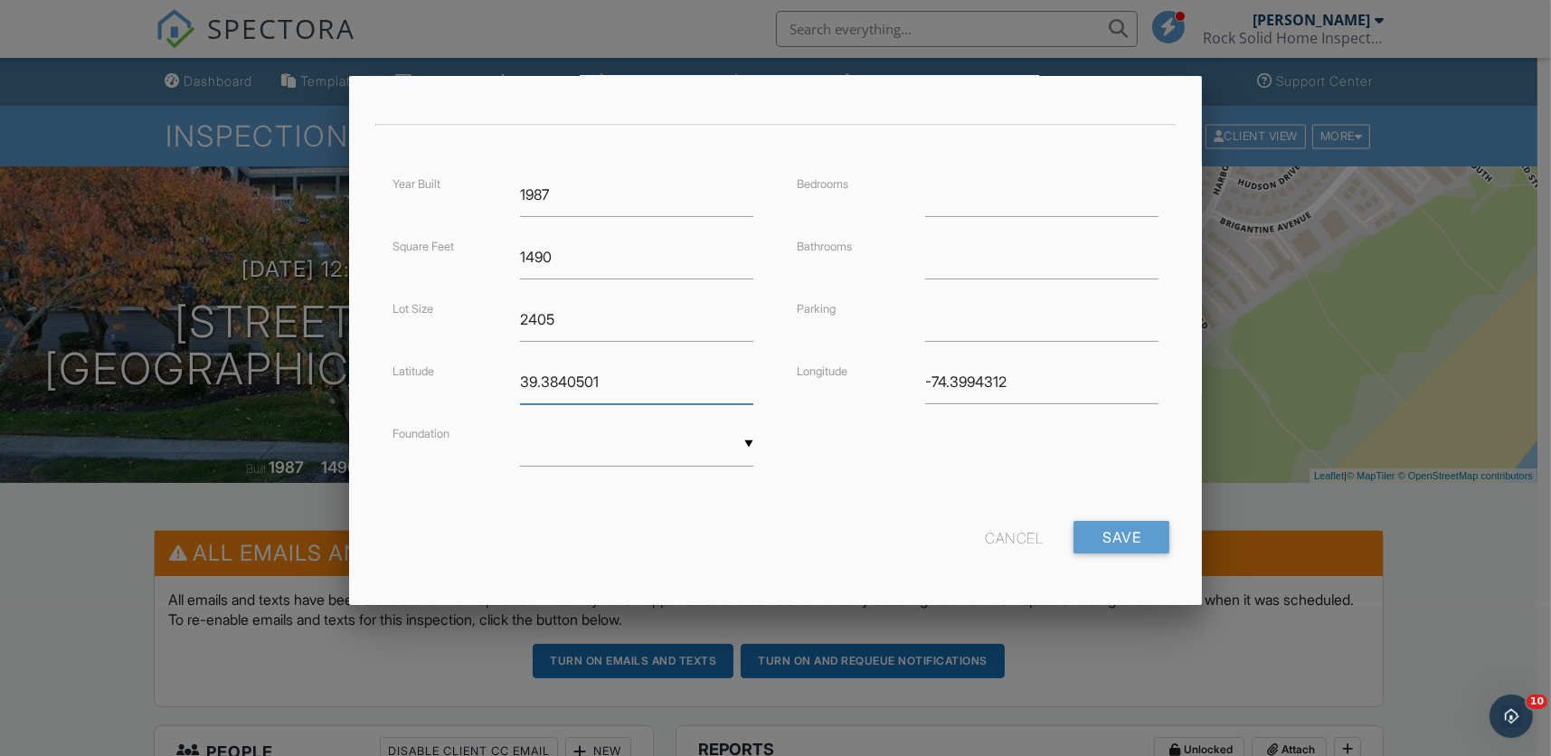
drag, startPoint x: 699, startPoint y: 373, endPoint x: 312, endPoint y: 360, distance: 387.2
click at [1090, 538] on input "Save" at bounding box center [1121, 537] width 96 height 33
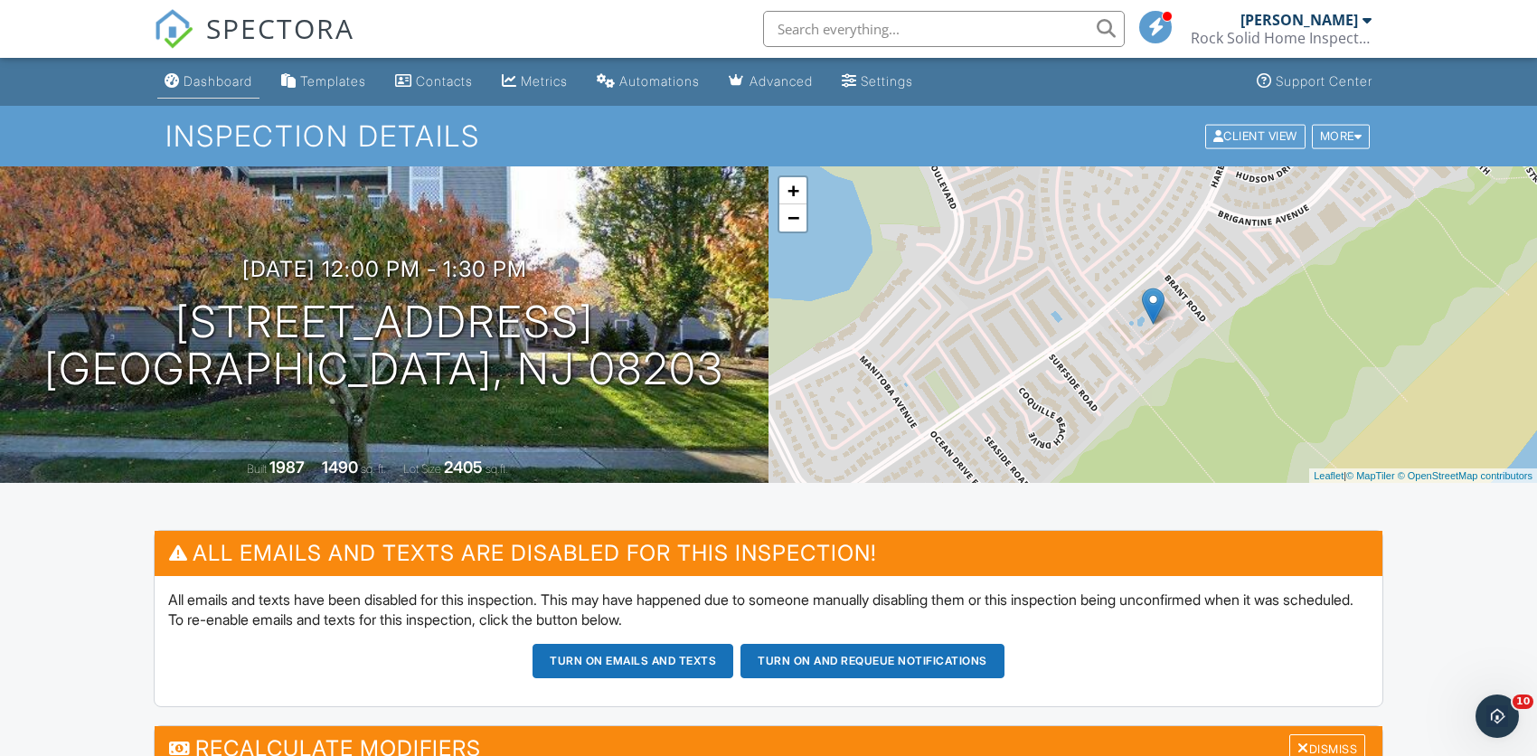
click at [222, 87] on div "Dashboard" at bounding box center [218, 80] width 69 height 15
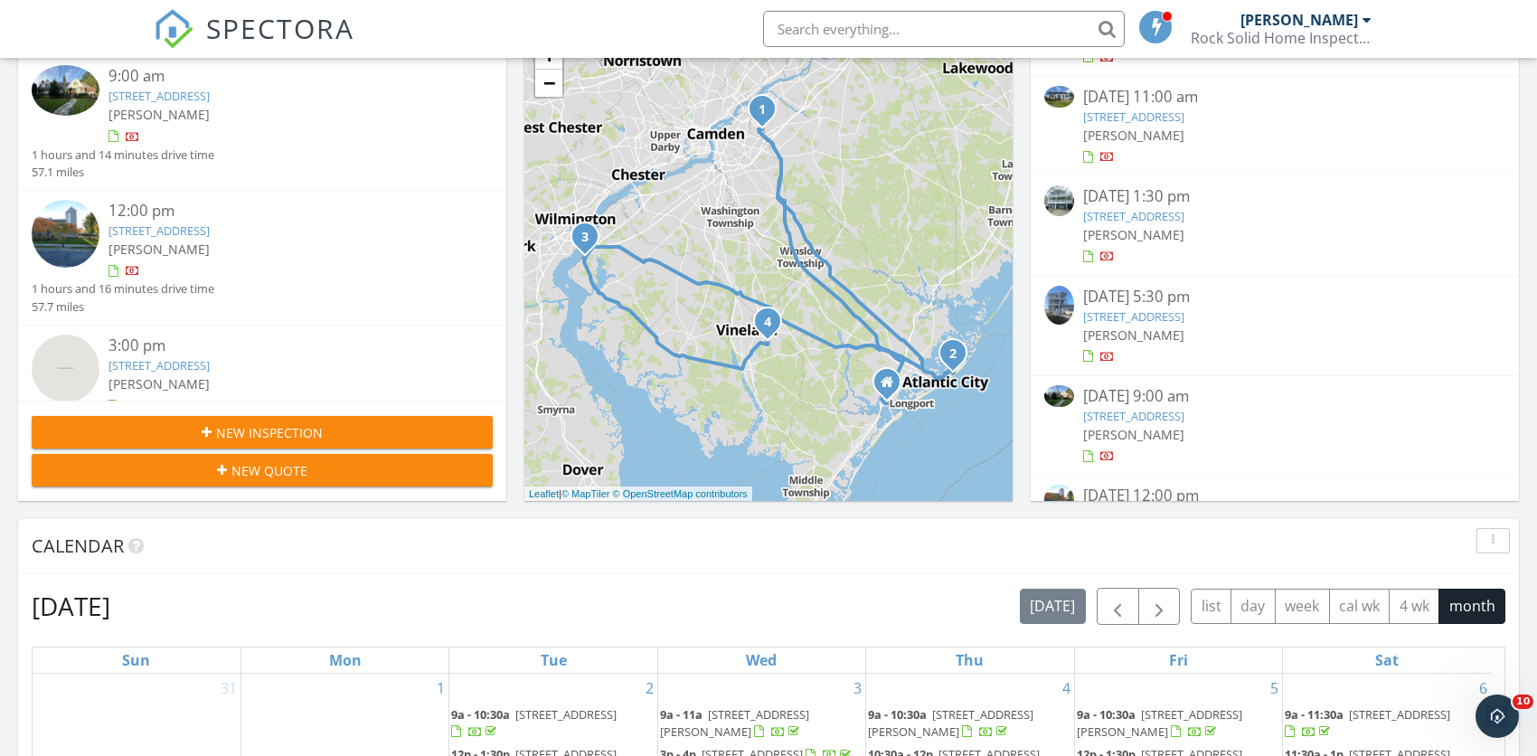
scroll to position [590, 0]
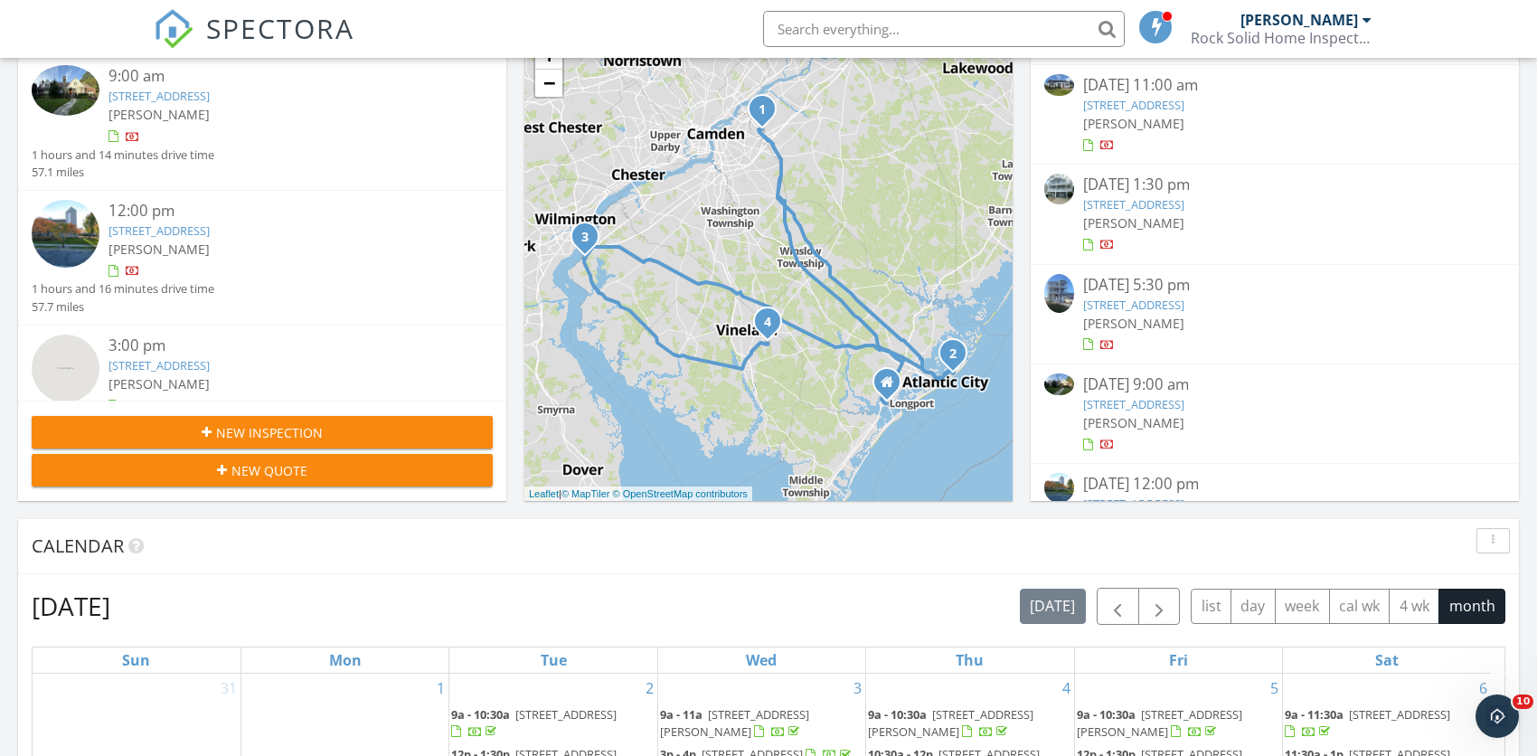
click at [1127, 304] on link "[STREET_ADDRESS]" at bounding box center [1133, 305] width 101 height 16
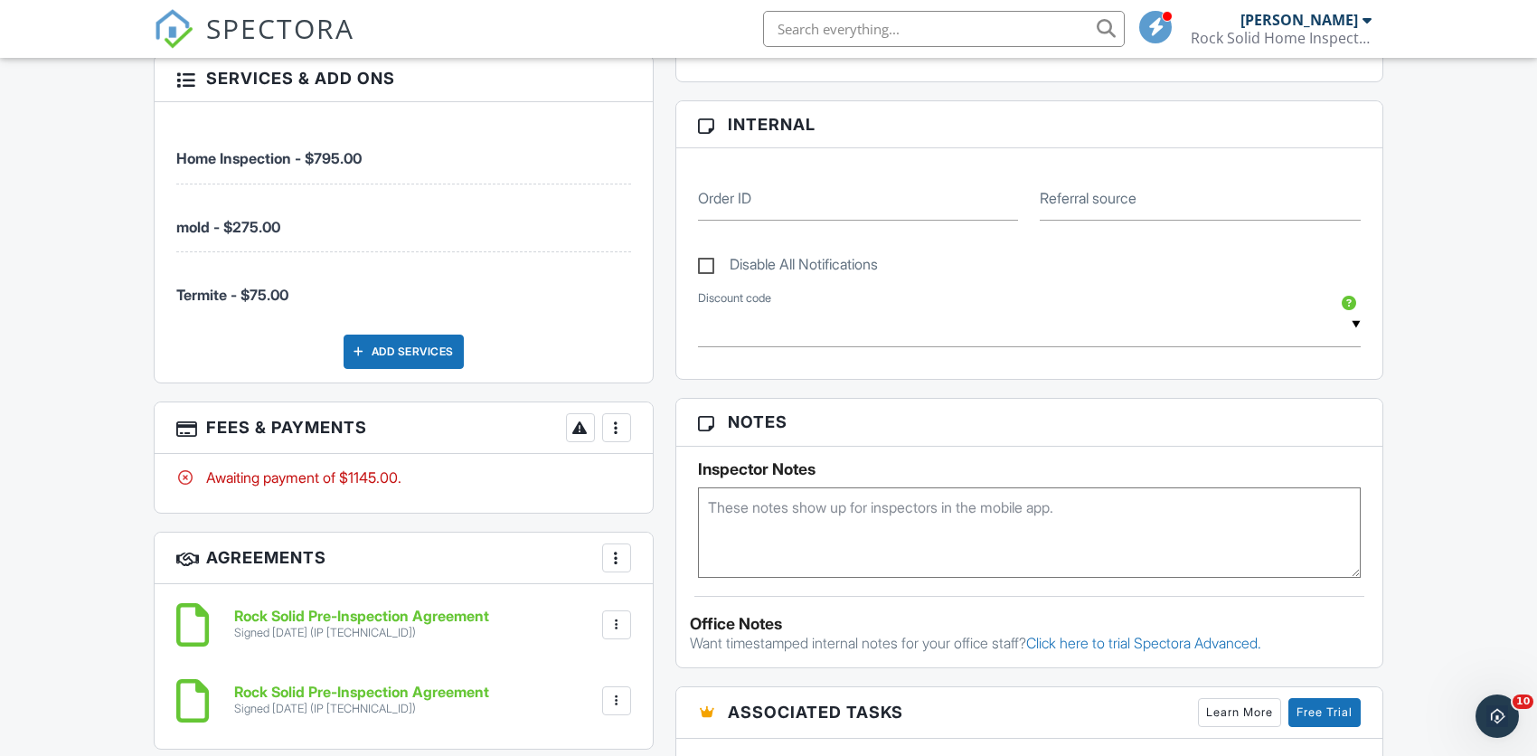
scroll to position [904, 0]
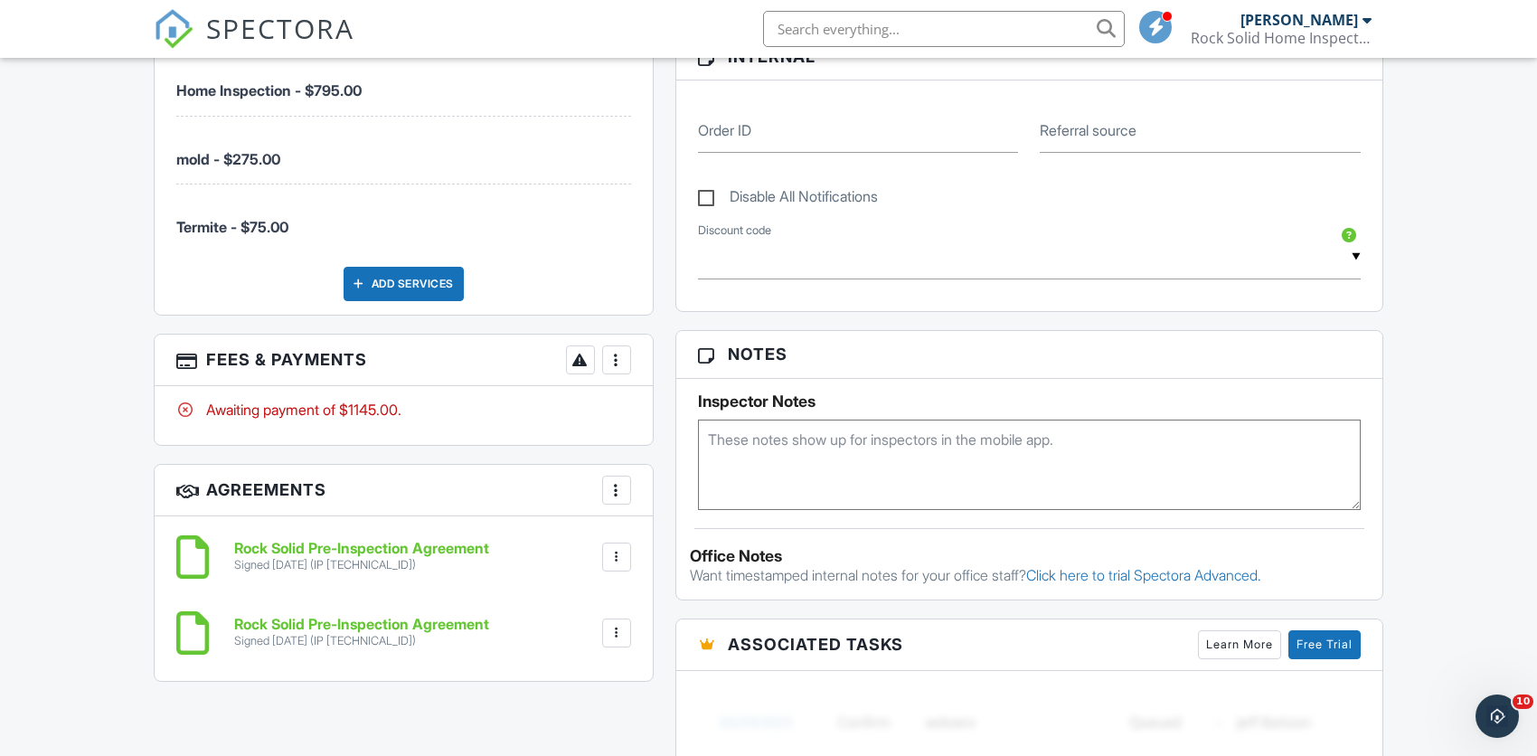
click at [628, 365] on div "More" at bounding box center [616, 359] width 29 height 29
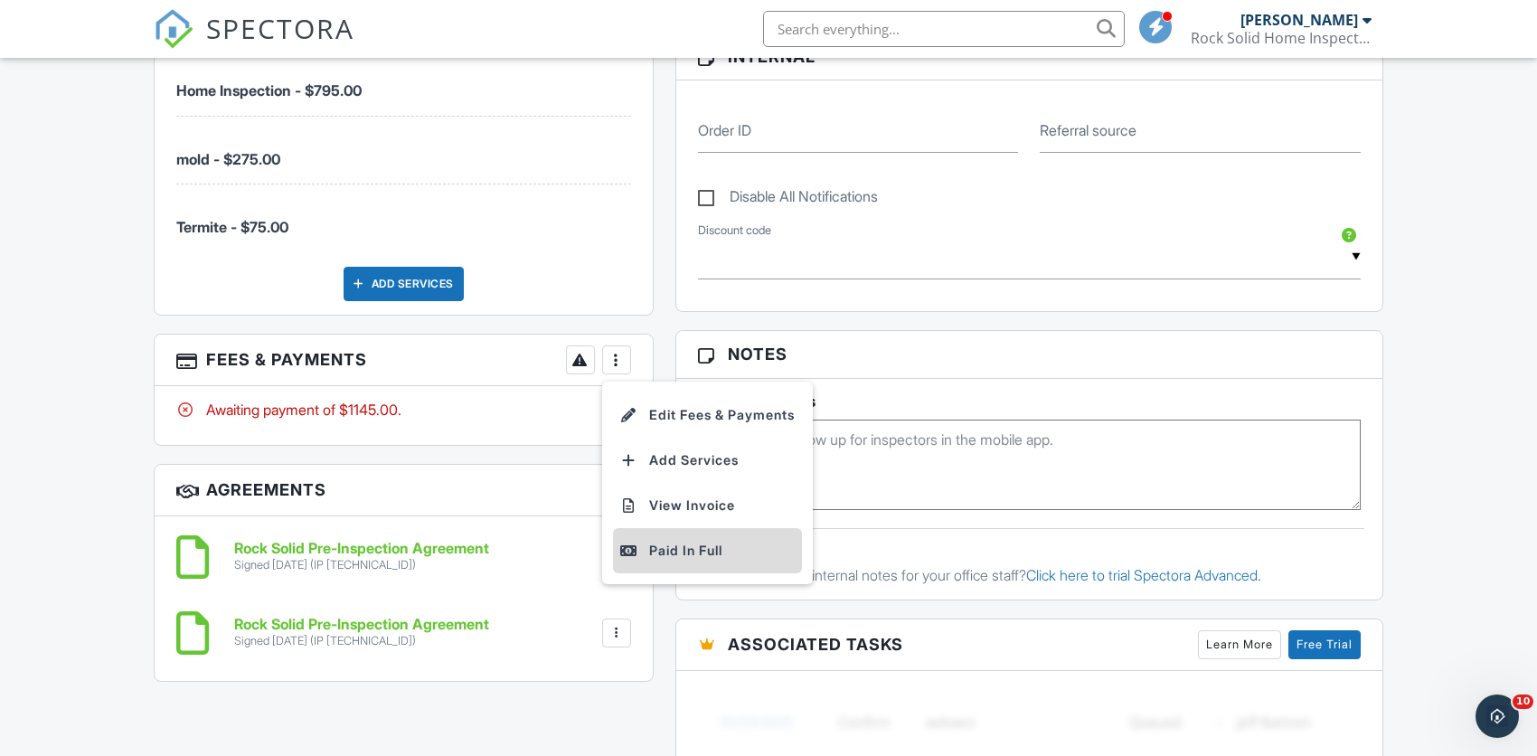
click at [677, 545] on div "Paid In Full" at bounding box center [707, 551] width 175 height 22
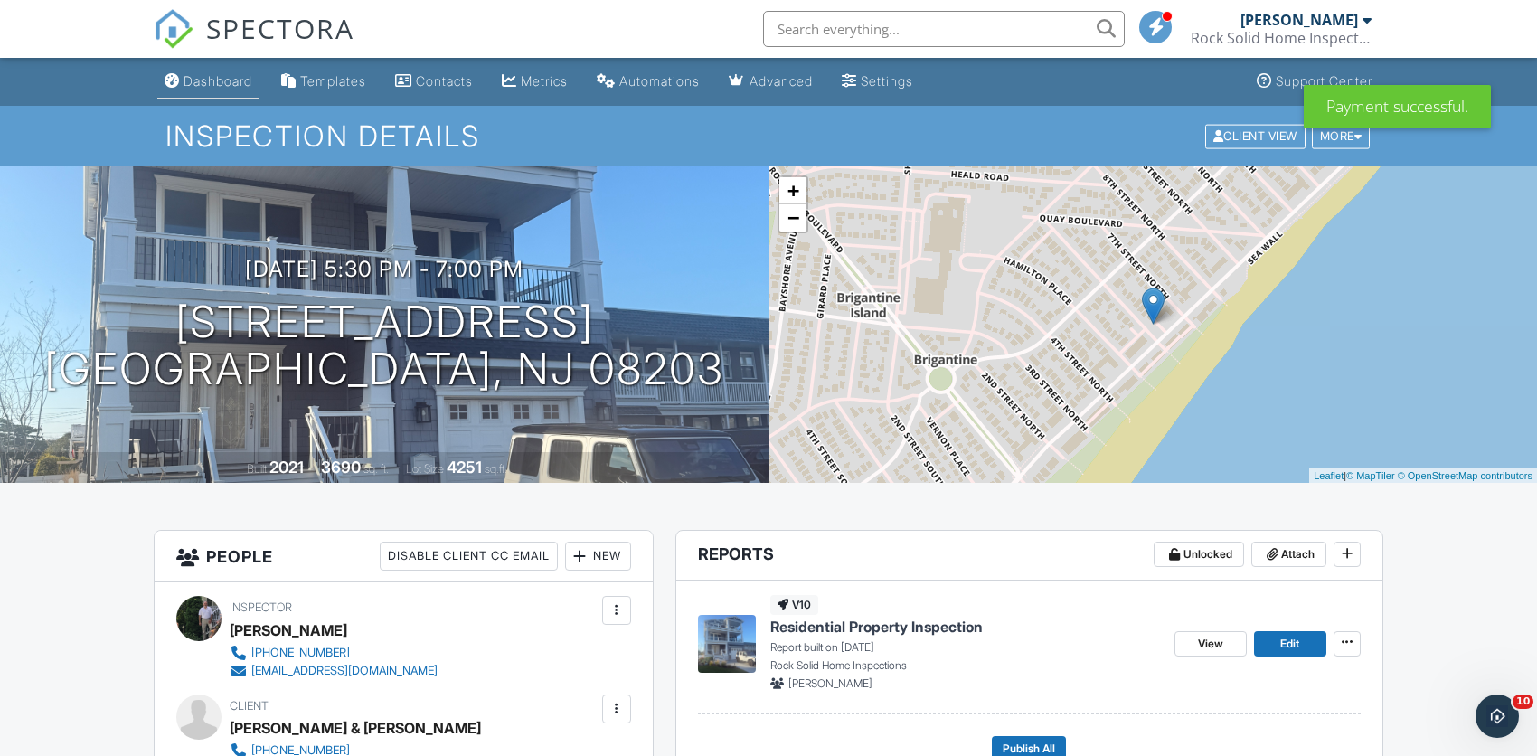
click at [223, 85] on div "Dashboard" at bounding box center [218, 80] width 69 height 15
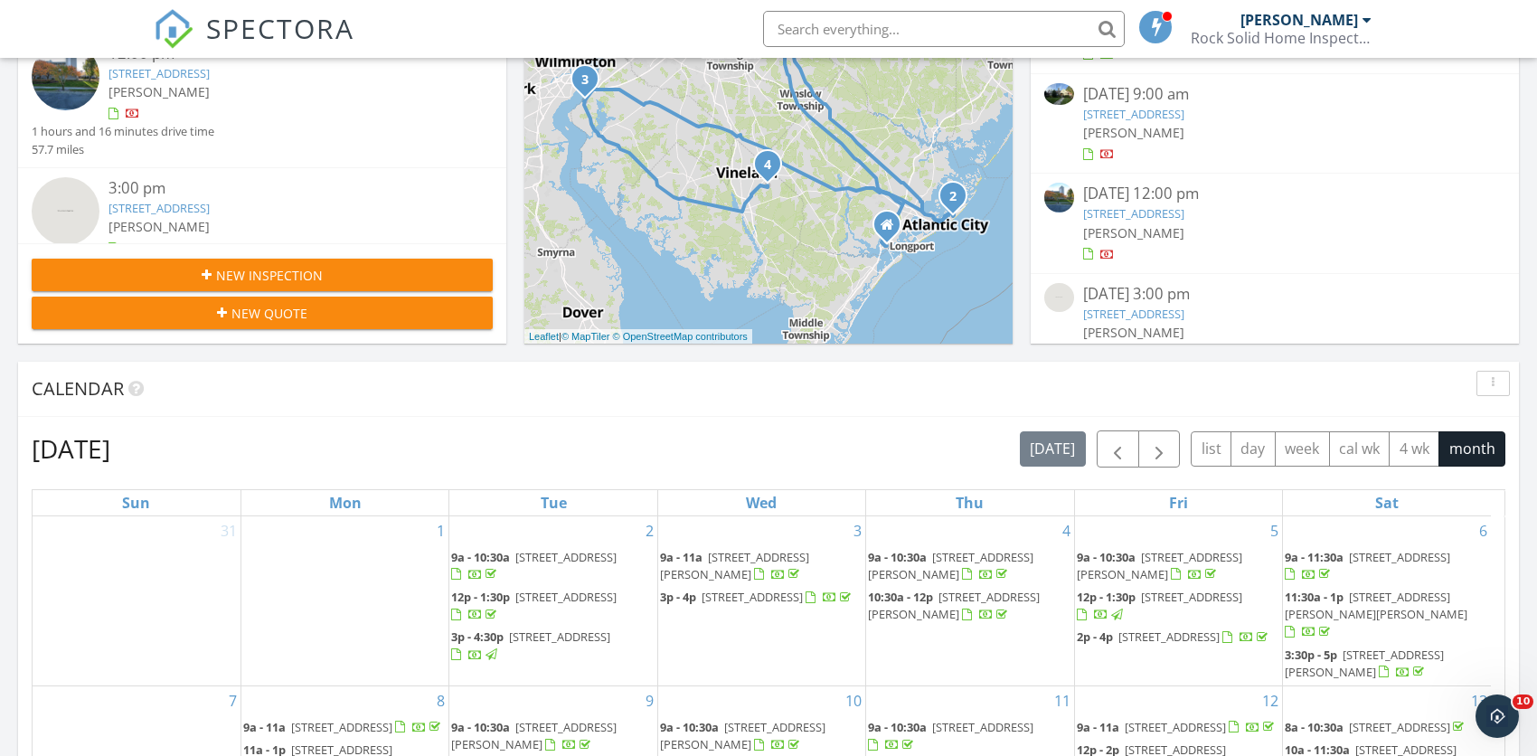
scroll to position [853, 0]
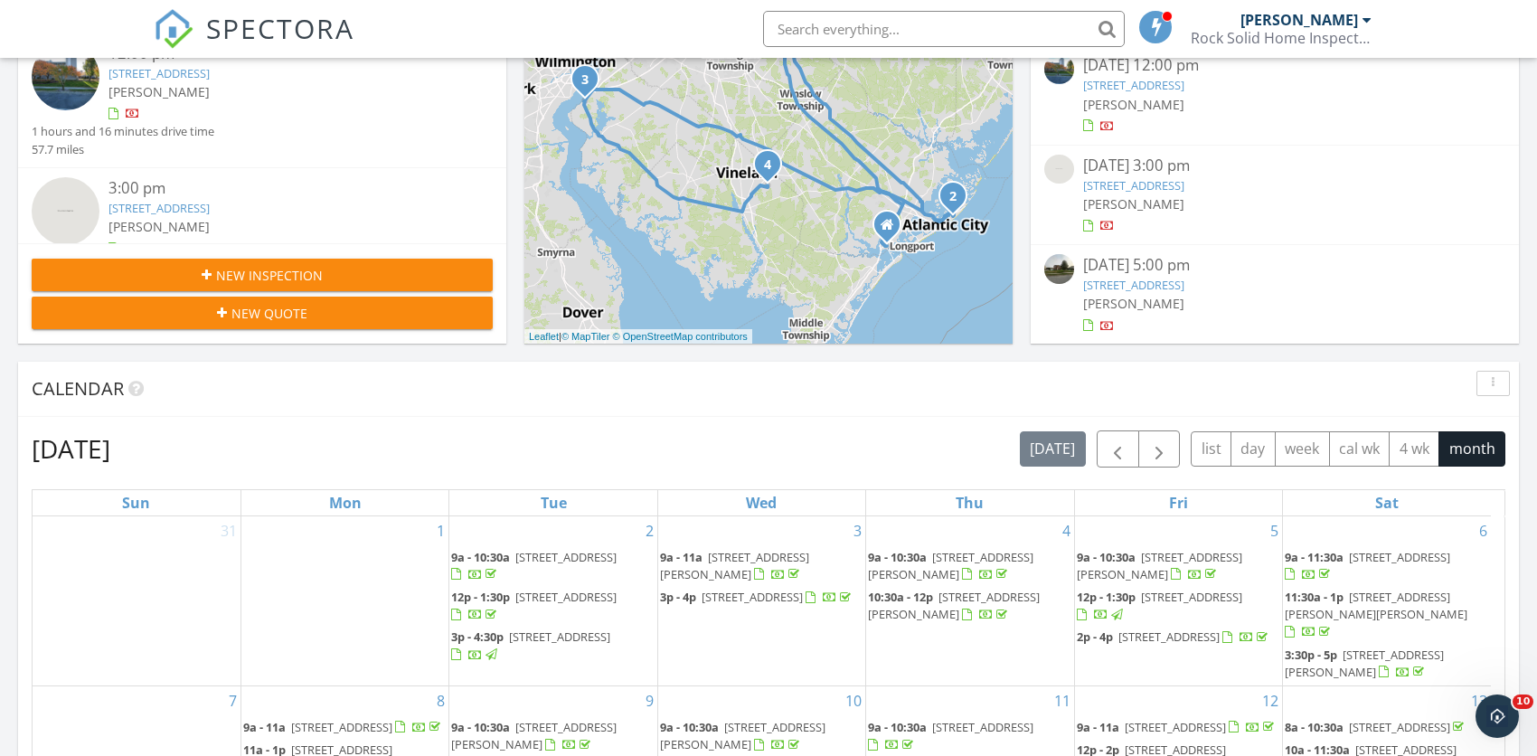
click at [1135, 182] on link "21 Bright Avenue, Pennsville Township, NJ 08070" at bounding box center [1133, 185] width 101 height 16
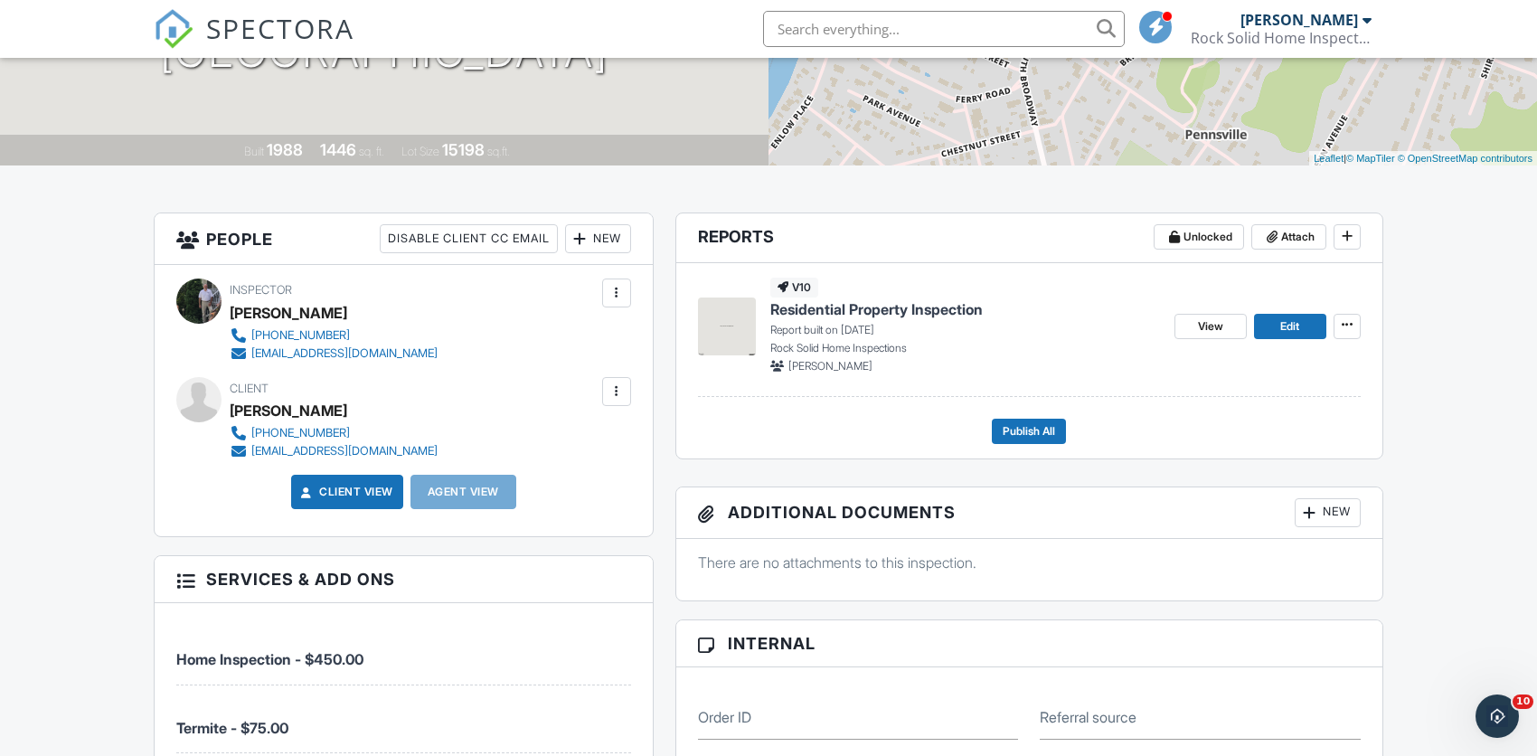
drag, startPoint x: 1543, startPoint y: 209, endPoint x: 1533, endPoint y: 302, distance: 93.7
click at [618, 401] on div at bounding box center [616, 391] width 29 height 29
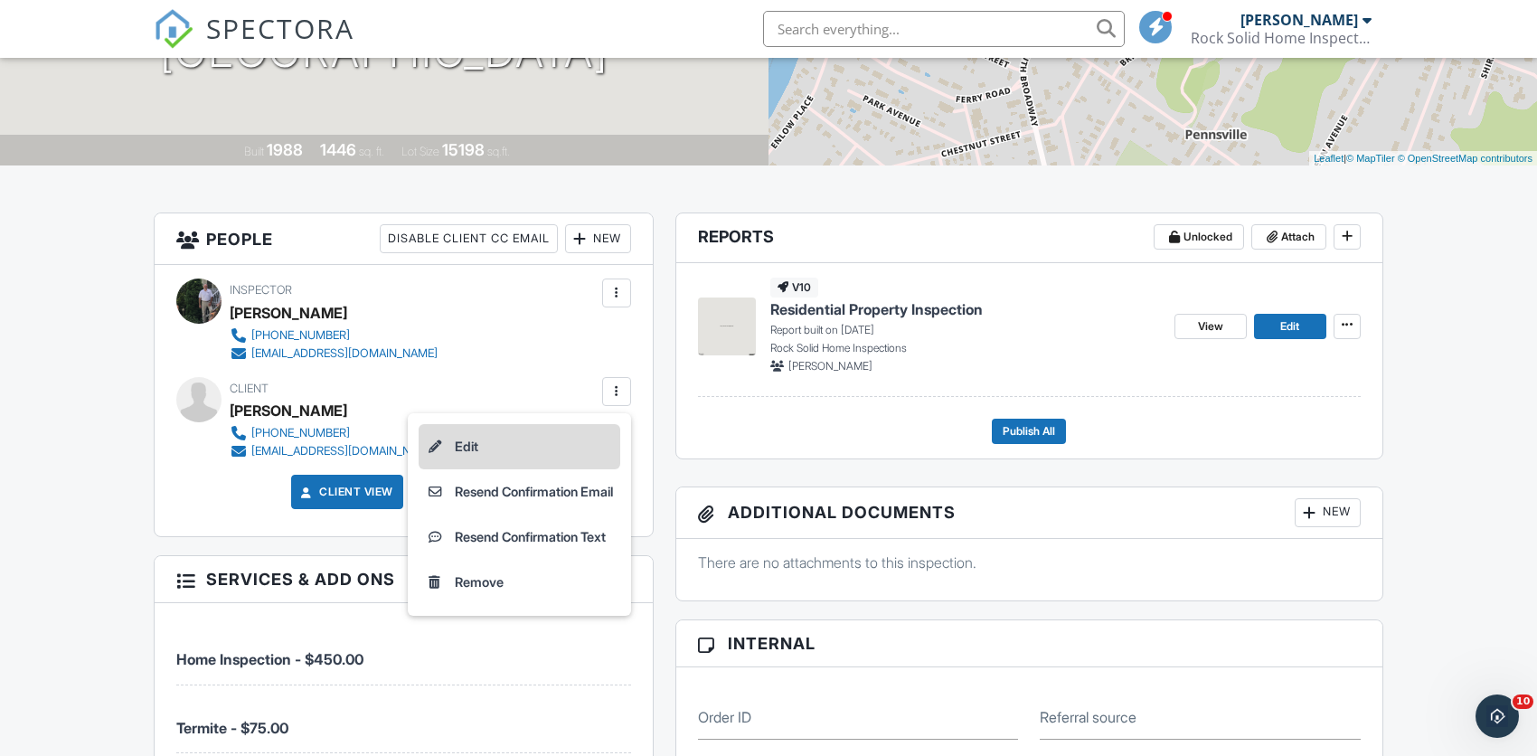
click at [463, 448] on li "Edit" at bounding box center [520, 446] width 202 height 45
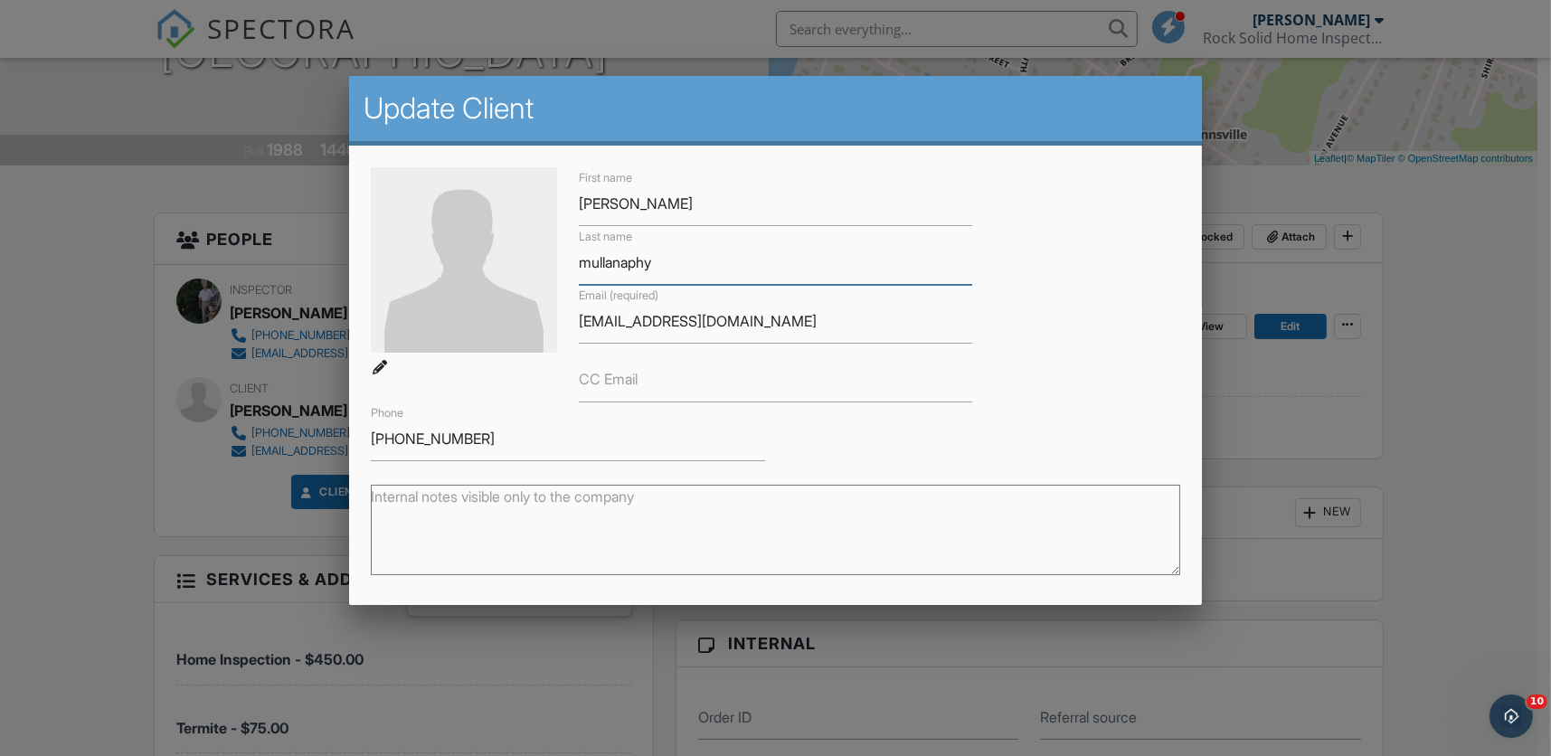
click at [579, 266] on input "mullanaphy" at bounding box center [776, 263] width 394 height 44
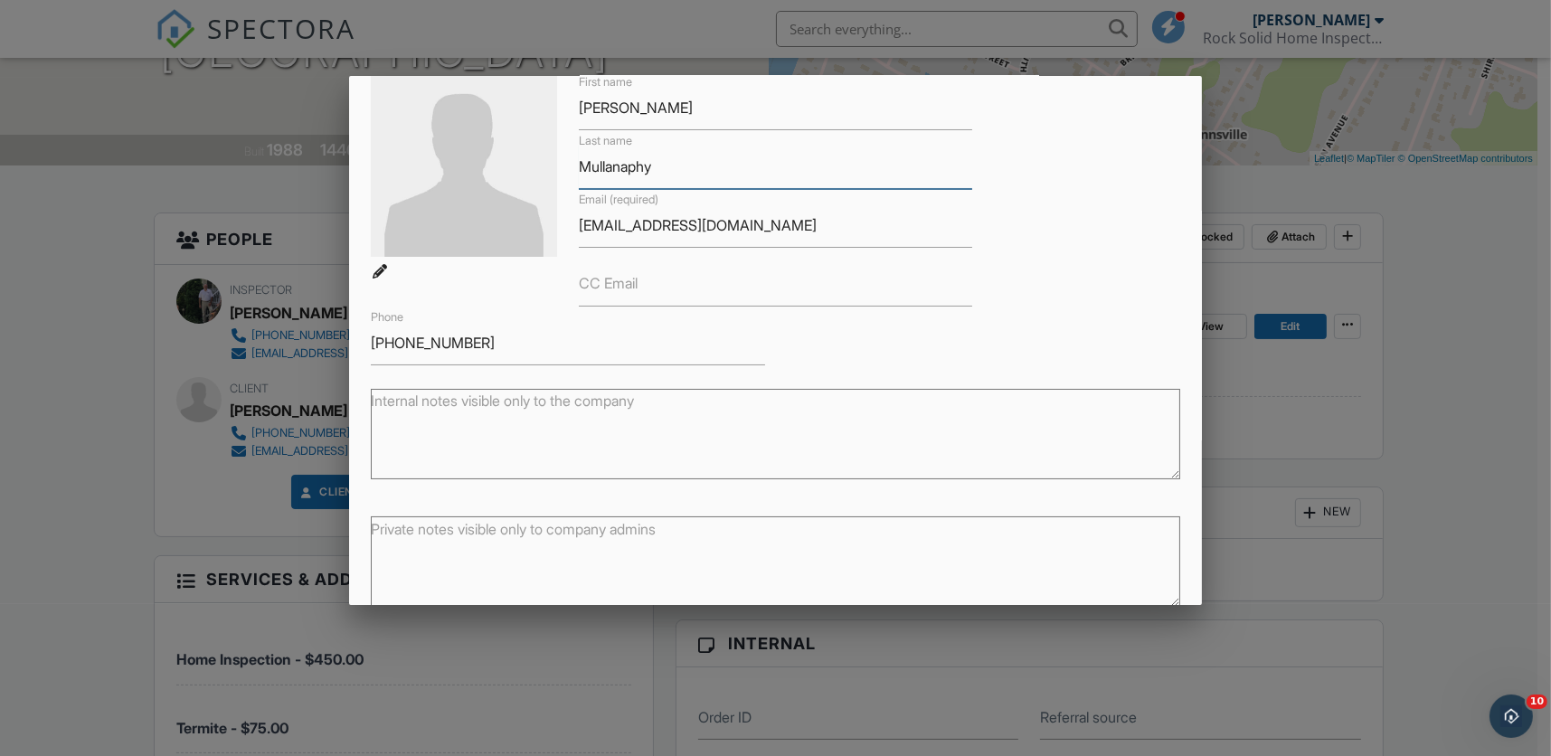
scroll to position [178, 0]
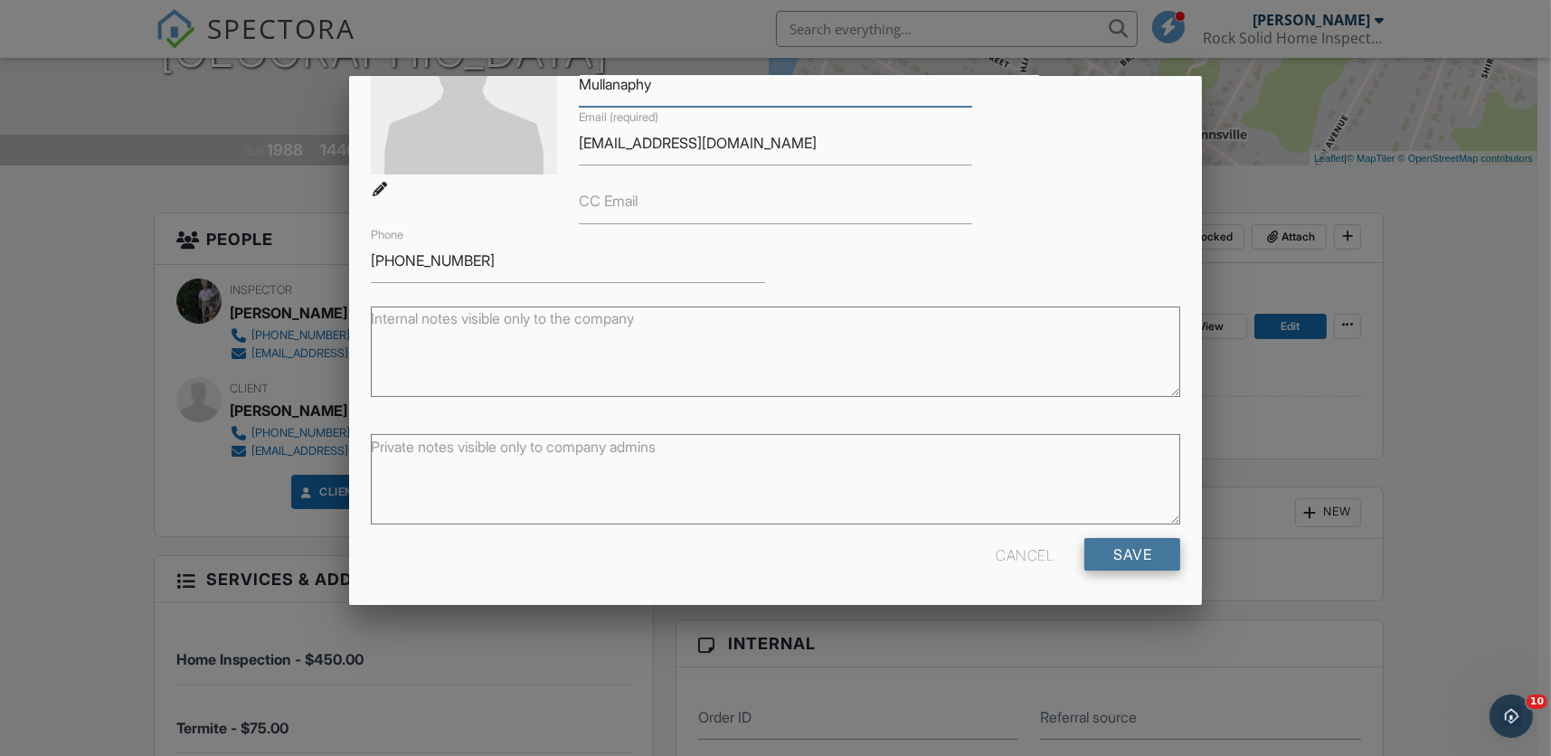
type input "Mullanaphy"
click at [1118, 560] on input "Save" at bounding box center [1132, 554] width 96 height 33
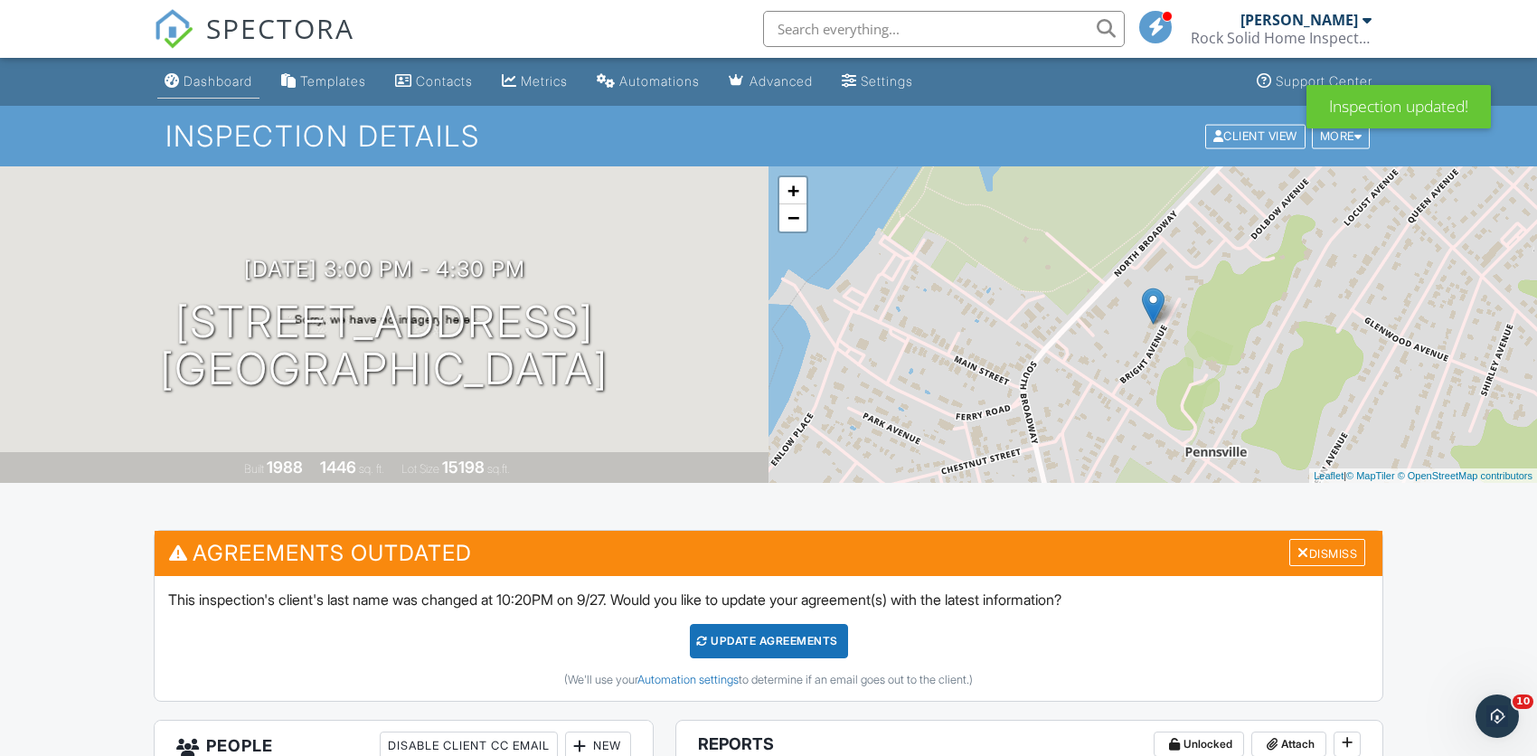
click at [191, 80] on div "Dashboard" at bounding box center [218, 80] width 69 height 15
